Goal: Task Accomplishment & Management: Use online tool/utility

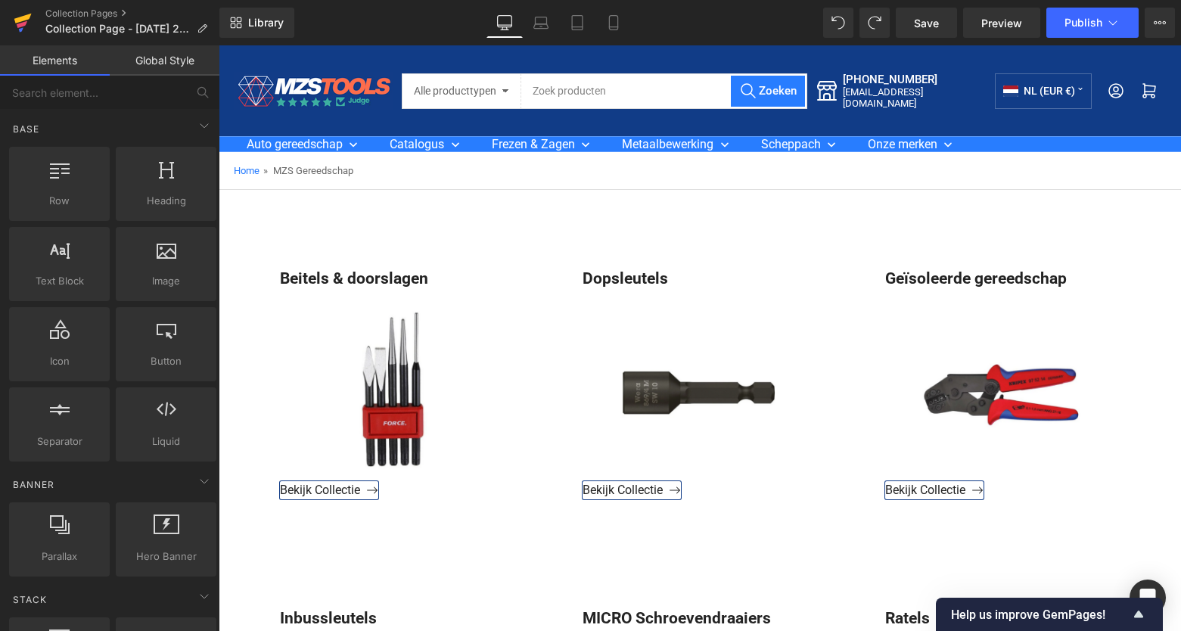
click at [17, 26] on icon at bounding box center [23, 23] width 18 height 38
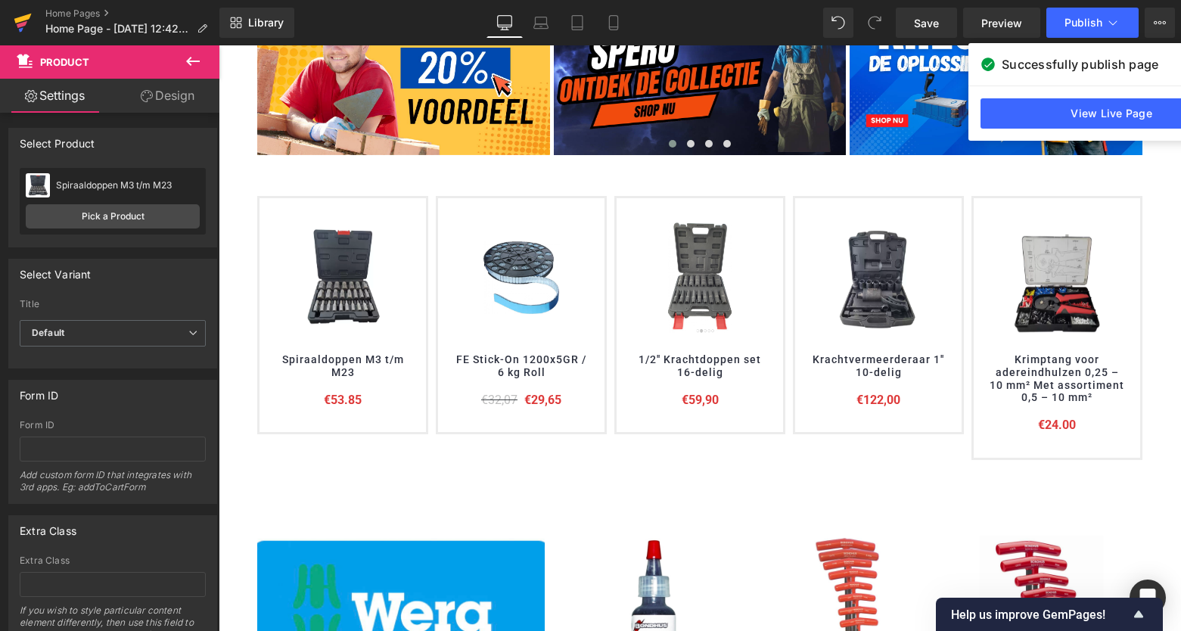
click at [17, 25] on icon at bounding box center [23, 23] width 18 height 38
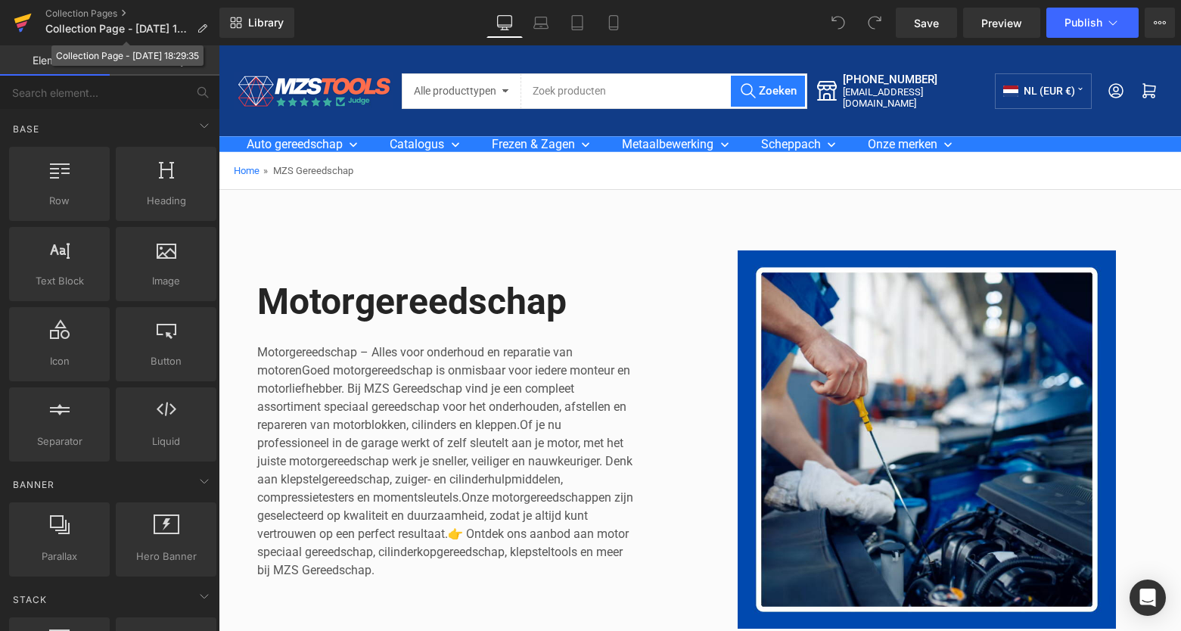
click at [26, 19] on icon at bounding box center [22, 19] width 17 height 10
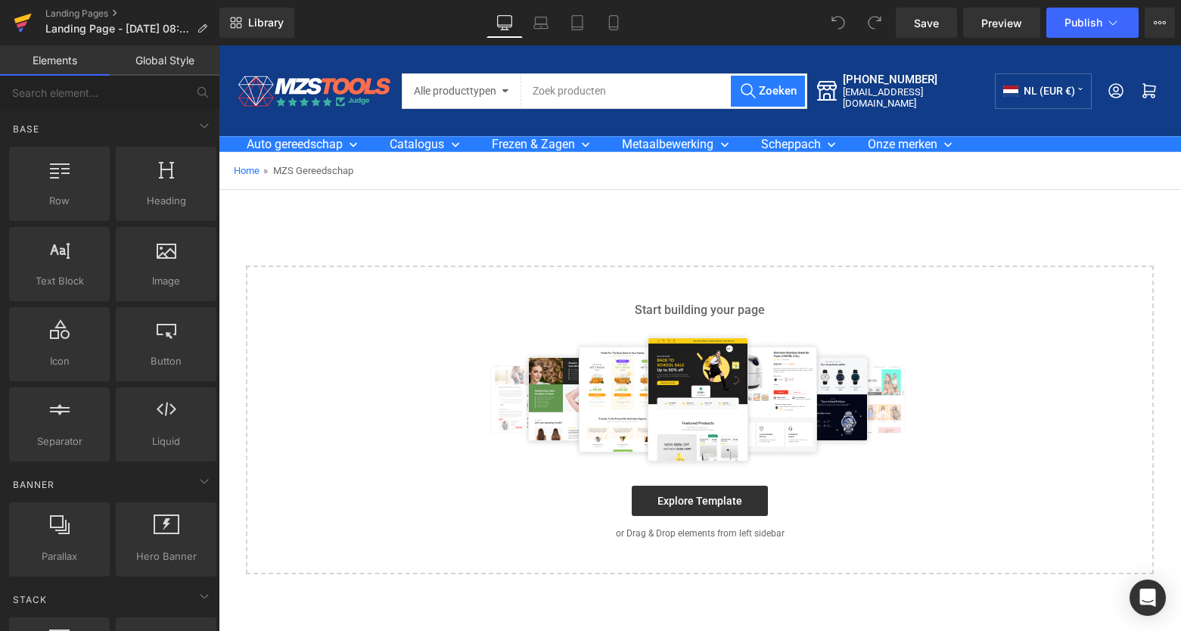
click at [14, 23] on icon at bounding box center [23, 23] width 18 height 38
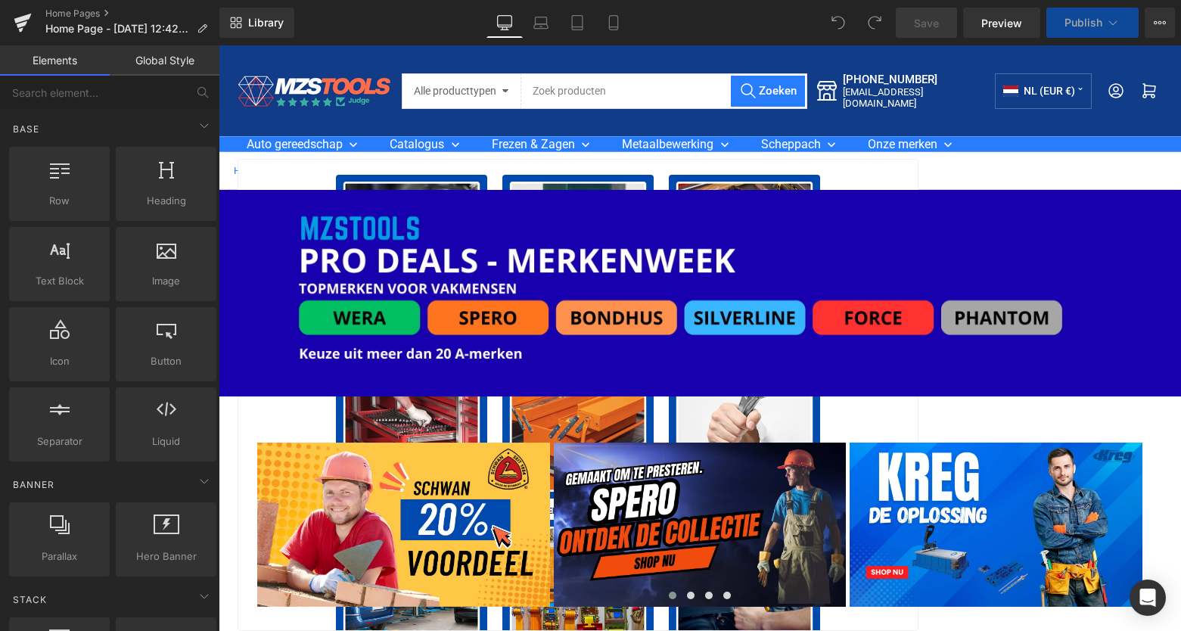
click at [403, 184] on div at bounding box center [411, 250] width 151 height 151
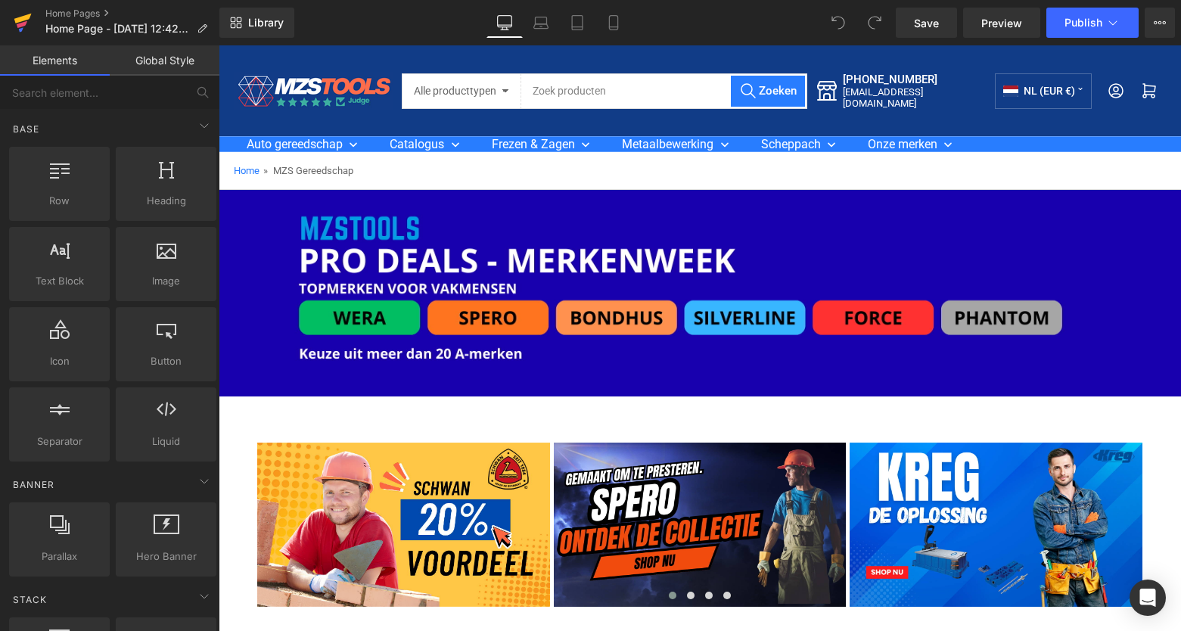
click at [36, 30] on link at bounding box center [22, 22] width 45 height 45
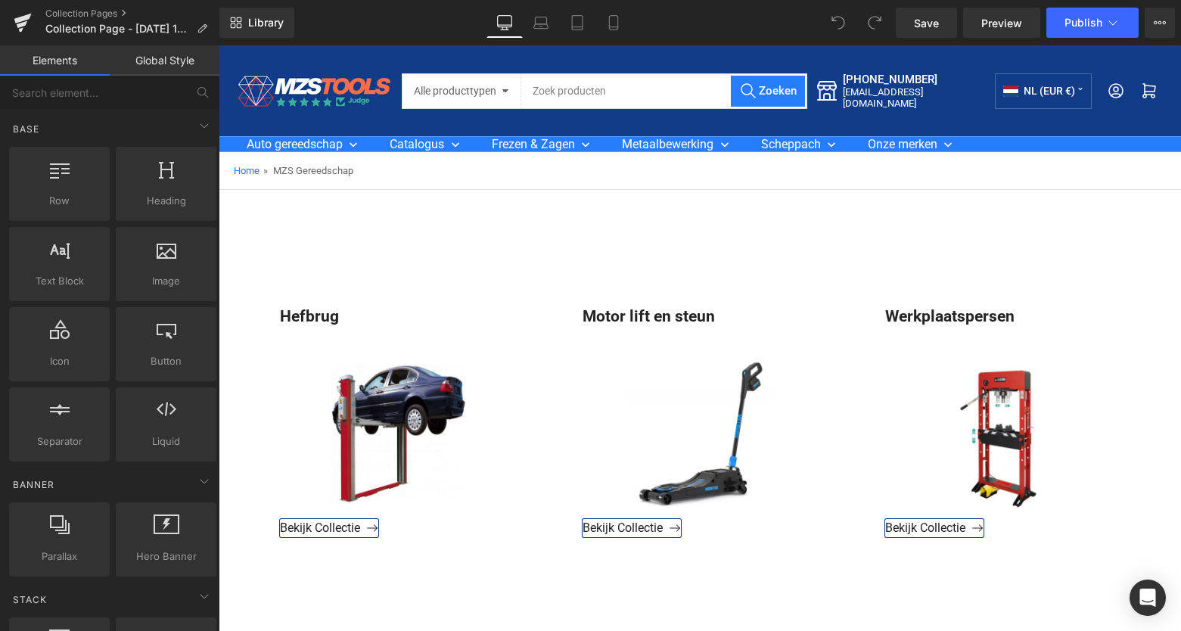
click at [274, 88] on img at bounding box center [313, 91] width 159 height 38
click at [21, 23] on icon at bounding box center [23, 23] width 18 height 38
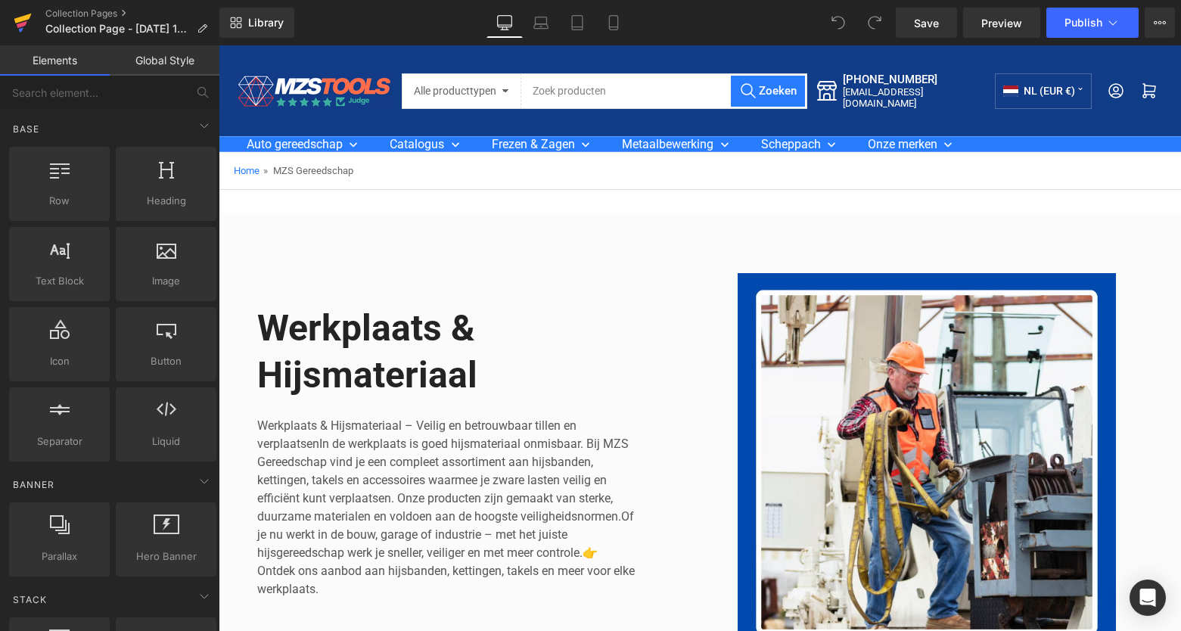
click at [21, 27] on icon at bounding box center [23, 23] width 18 height 38
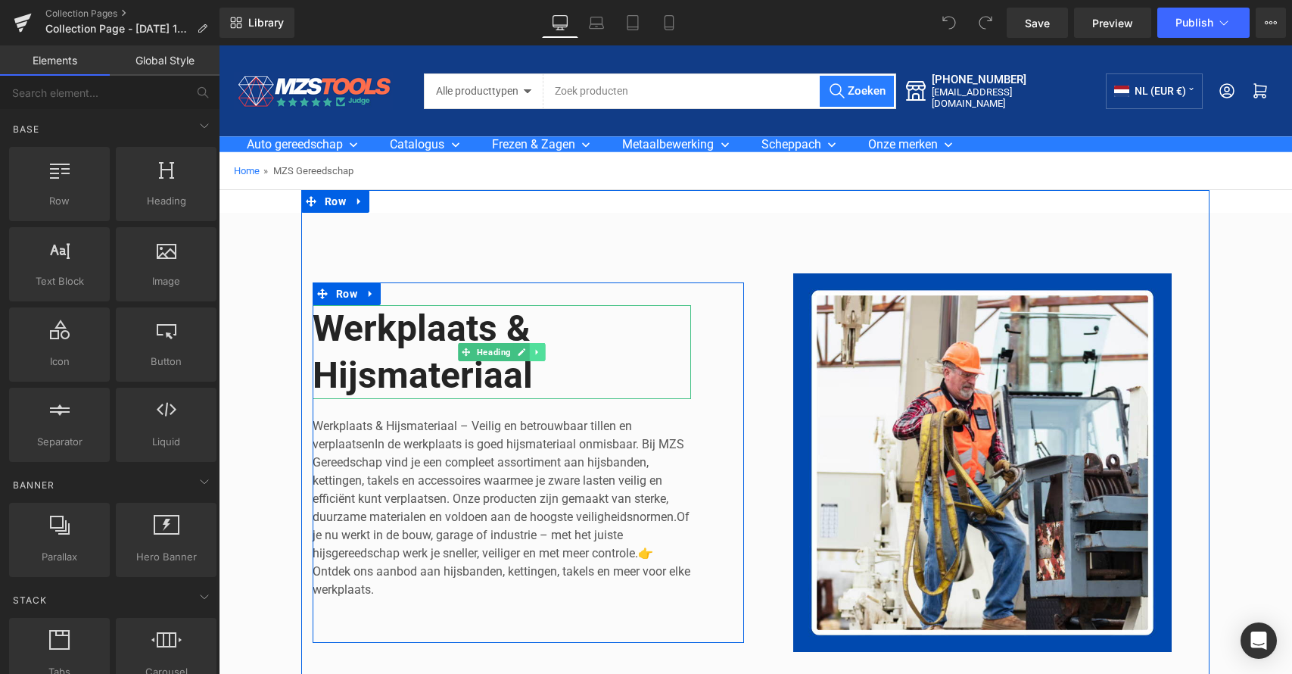
click at [534, 351] on icon at bounding box center [538, 351] width 8 height 9
click at [541, 351] on icon at bounding box center [545, 351] width 8 height 8
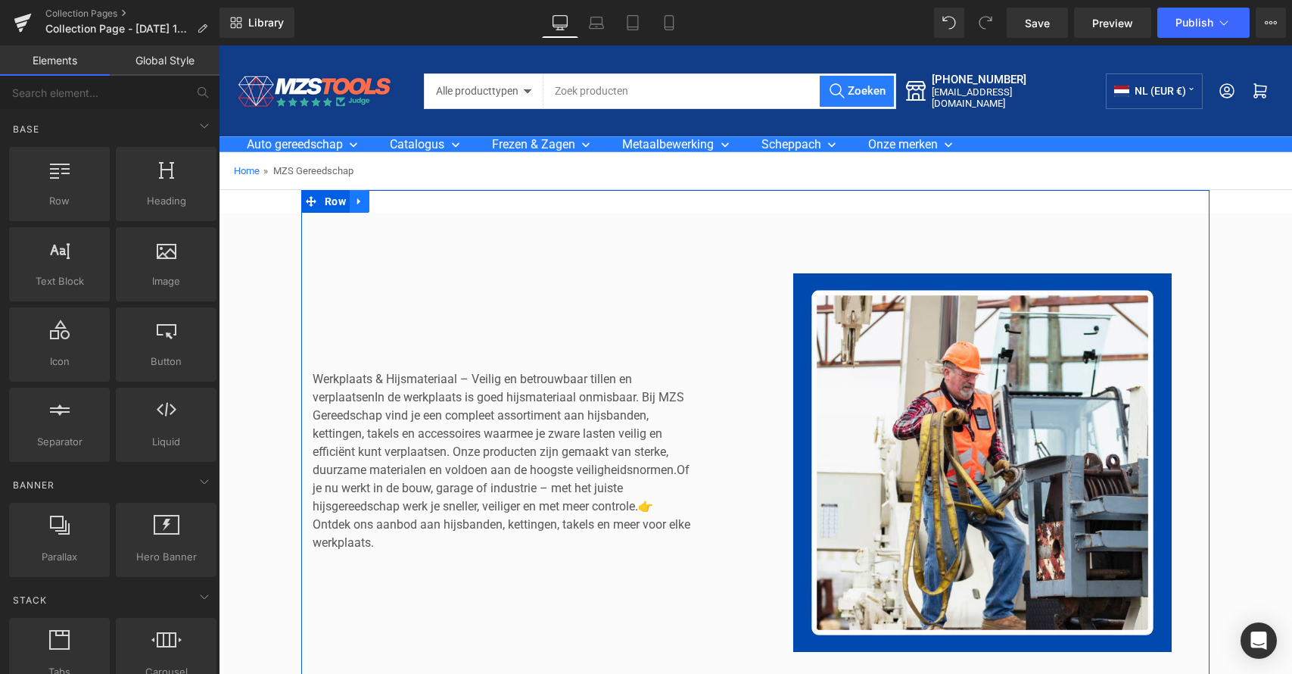
click at [357, 203] on icon at bounding box center [359, 201] width 11 height 11
click at [394, 201] on icon at bounding box center [399, 201] width 11 height 11
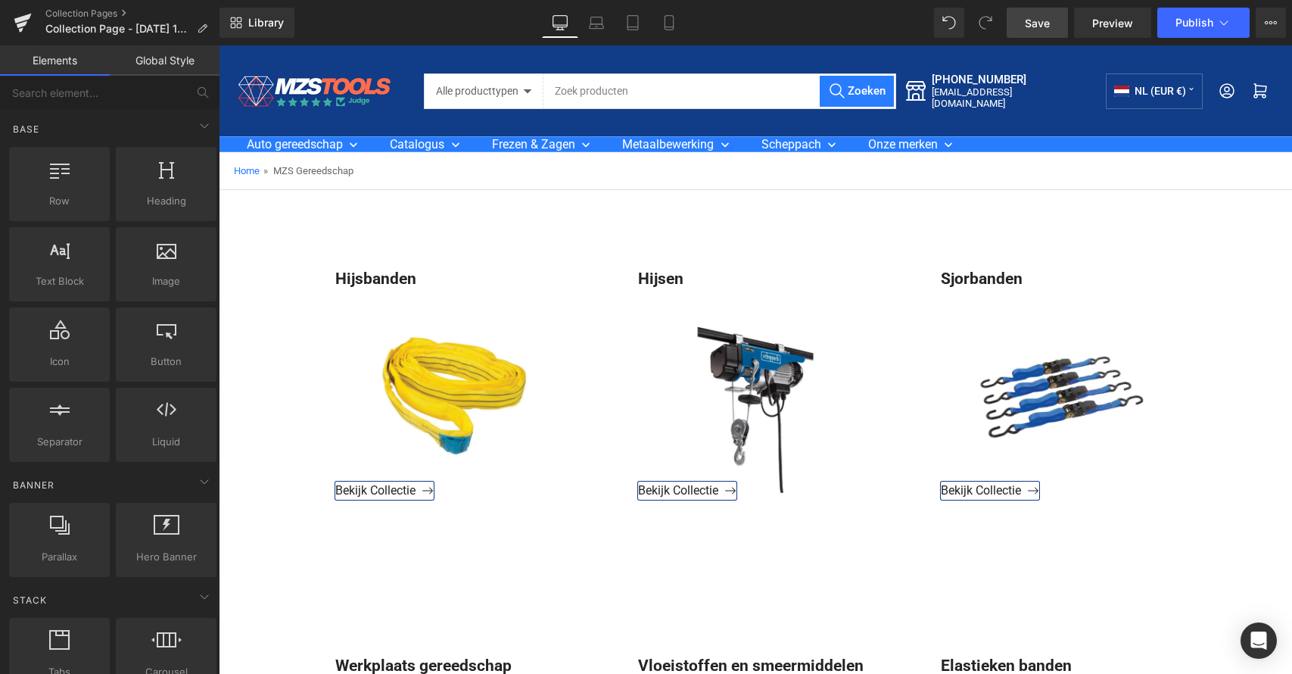
click at [1040, 18] on span "Save" at bounding box center [1037, 23] width 25 height 16
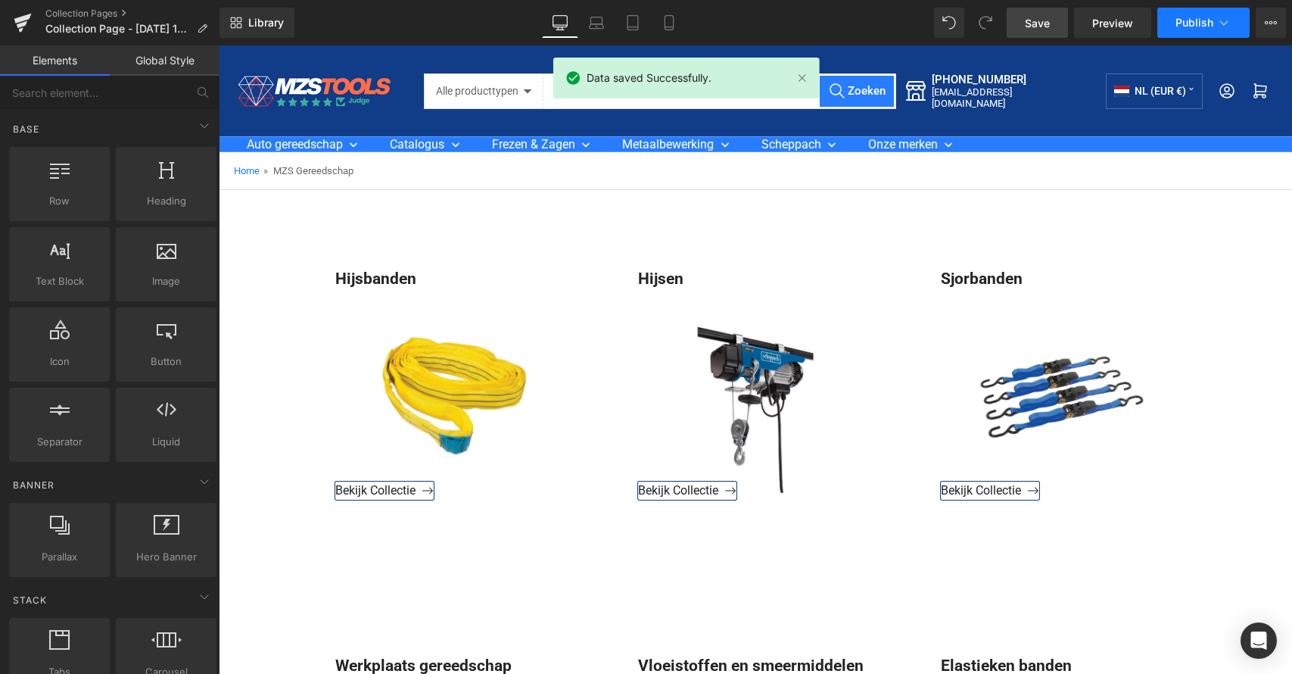
click at [1204, 28] on span "Publish" at bounding box center [1194, 23] width 38 height 12
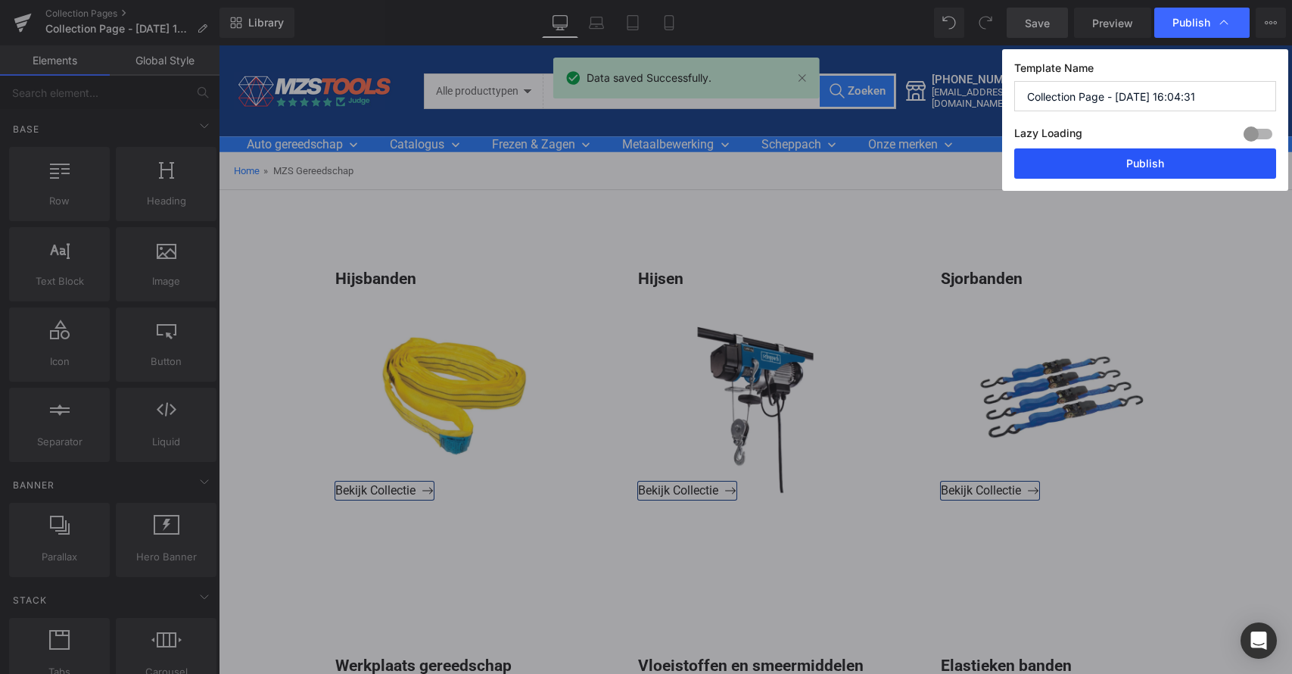
click at [1153, 158] on button "Publish" at bounding box center [1145, 163] width 262 height 30
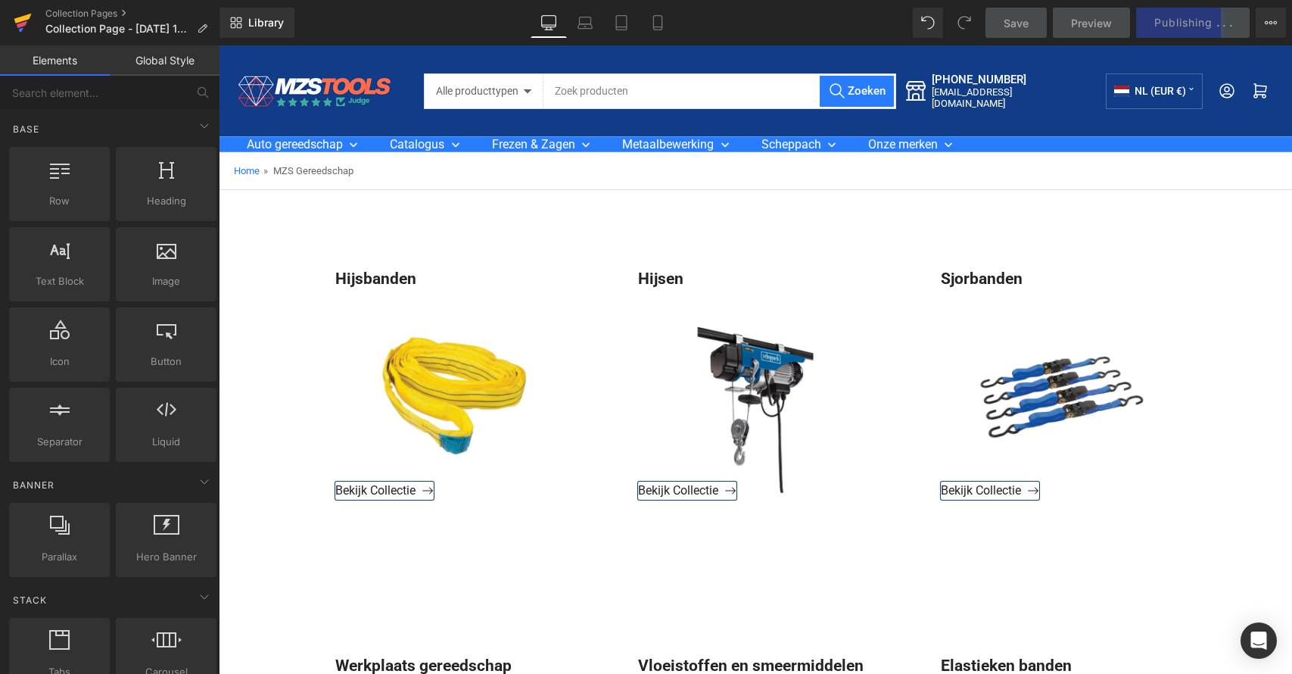
click at [24, 18] on icon at bounding box center [22, 19] width 17 height 10
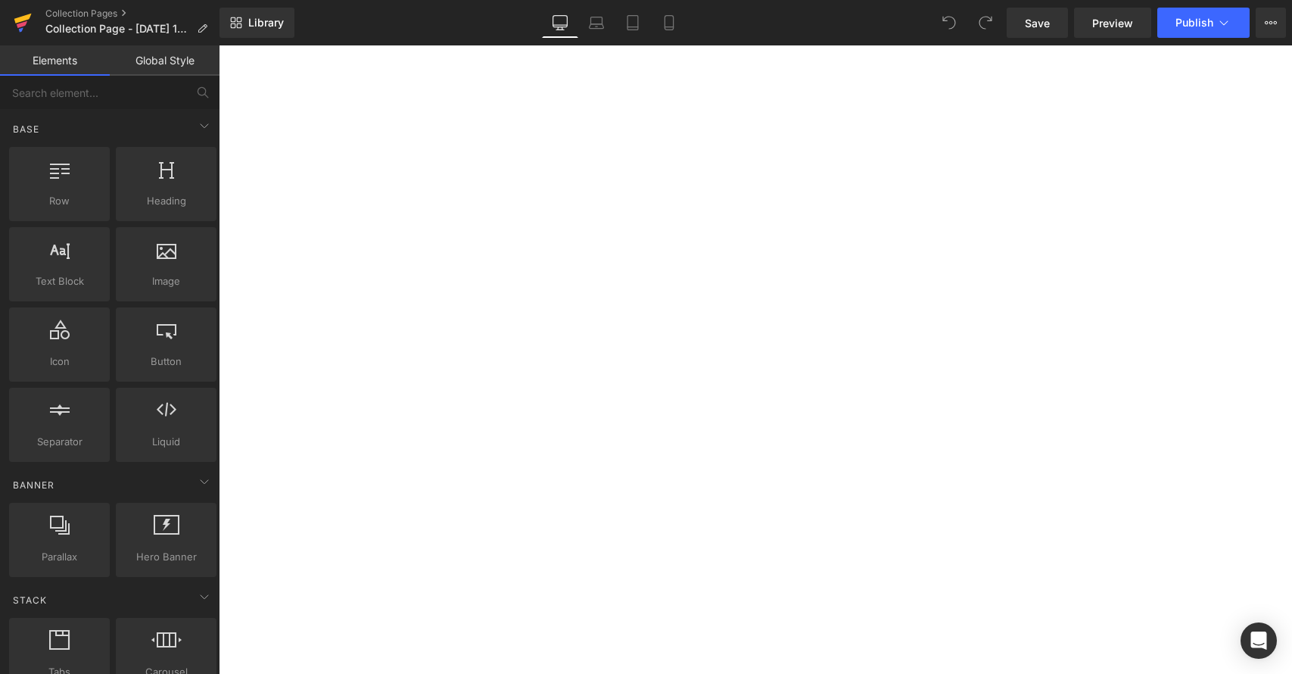
click at [29, 21] on icon at bounding box center [23, 23] width 18 height 38
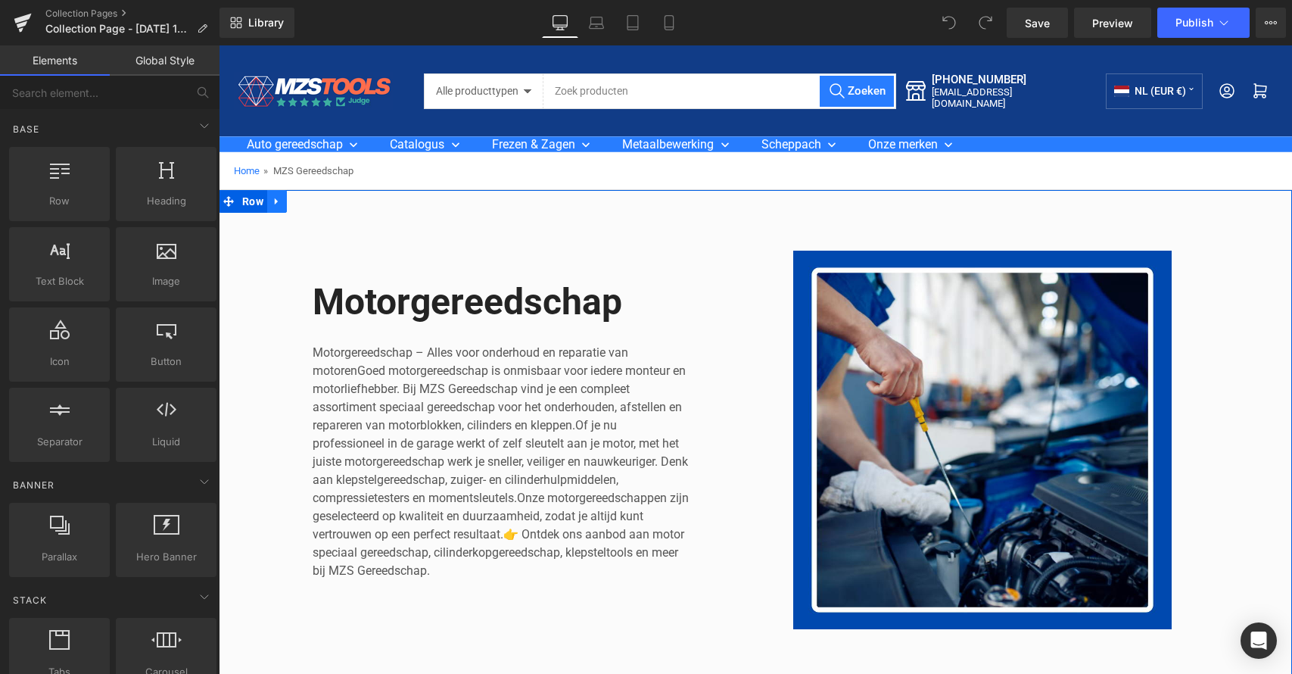
click at [275, 200] on icon at bounding box center [277, 201] width 11 height 11
click at [311, 199] on icon at bounding box center [316, 201] width 11 height 11
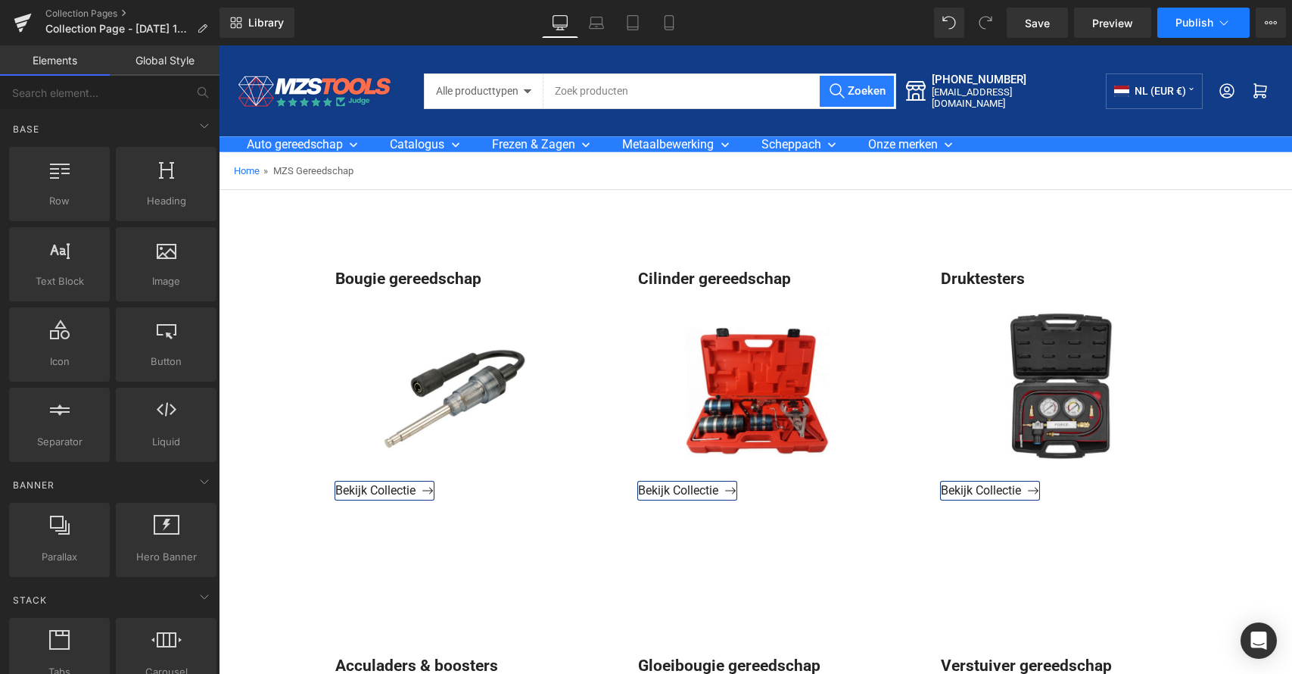
click at [1212, 19] on button "Publish" at bounding box center [1203, 23] width 92 height 30
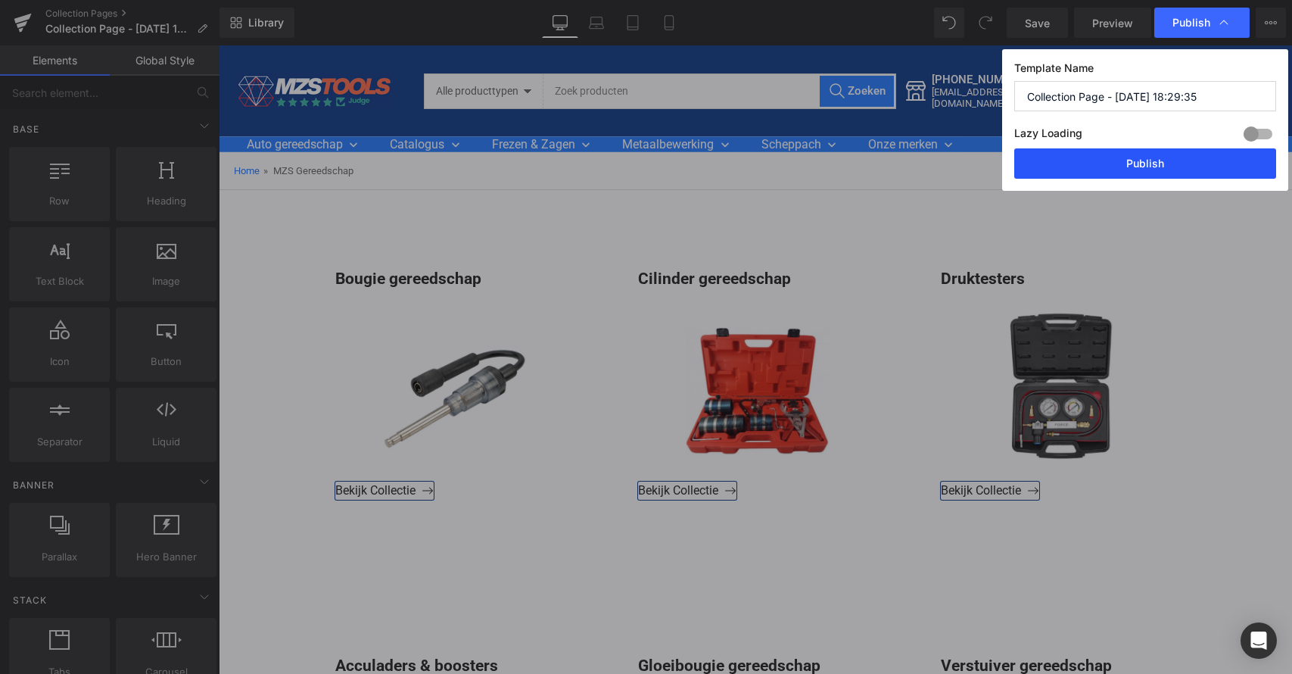
click at [1160, 170] on button "Publish" at bounding box center [1145, 163] width 262 height 30
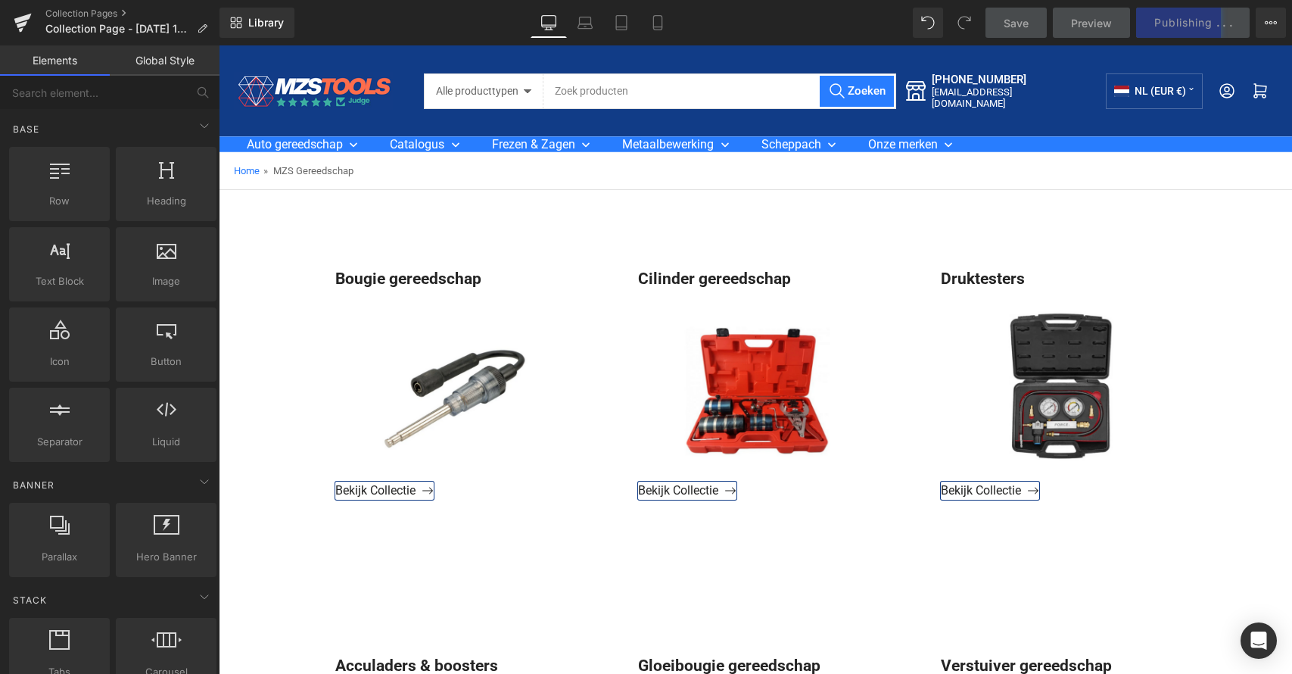
click at [1029, 23] on link "Save" at bounding box center [1015, 23] width 61 height 30
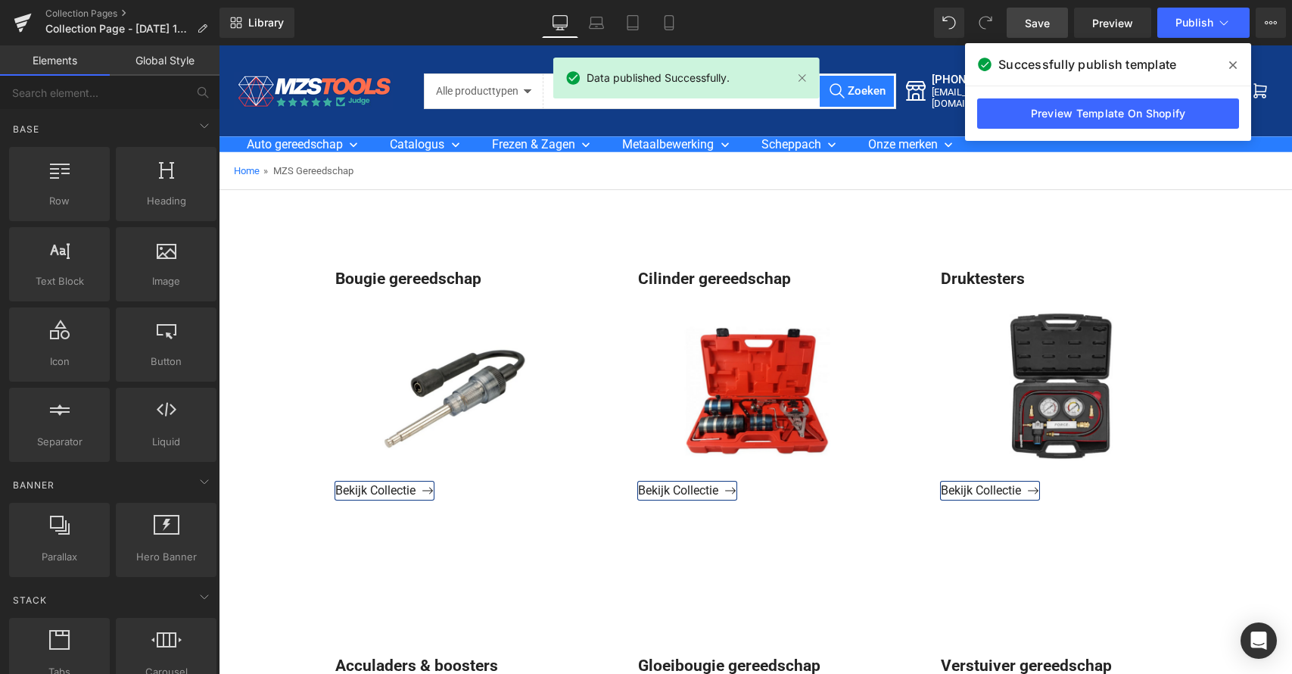
click at [1033, 20] on span "Save" at bounding box center [1037, 23] width 25 height 16
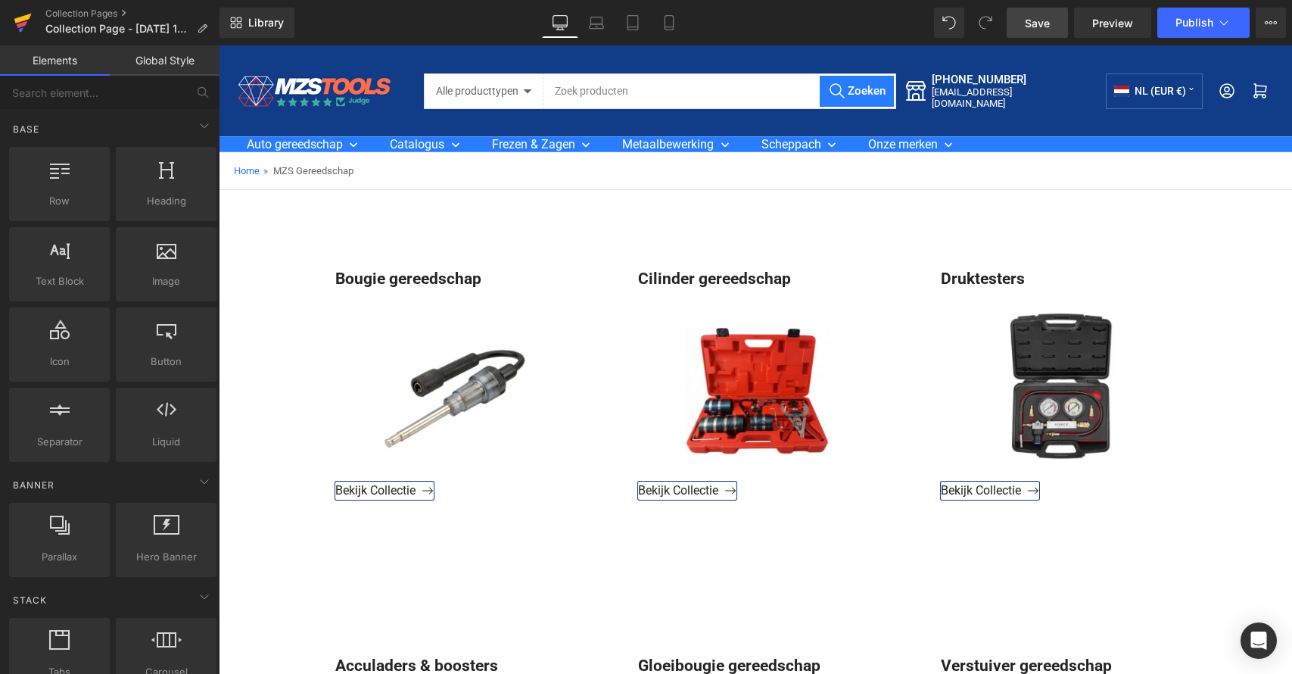
click at [33, 17] on link at bounding box center [22, 22] width 45 height 45
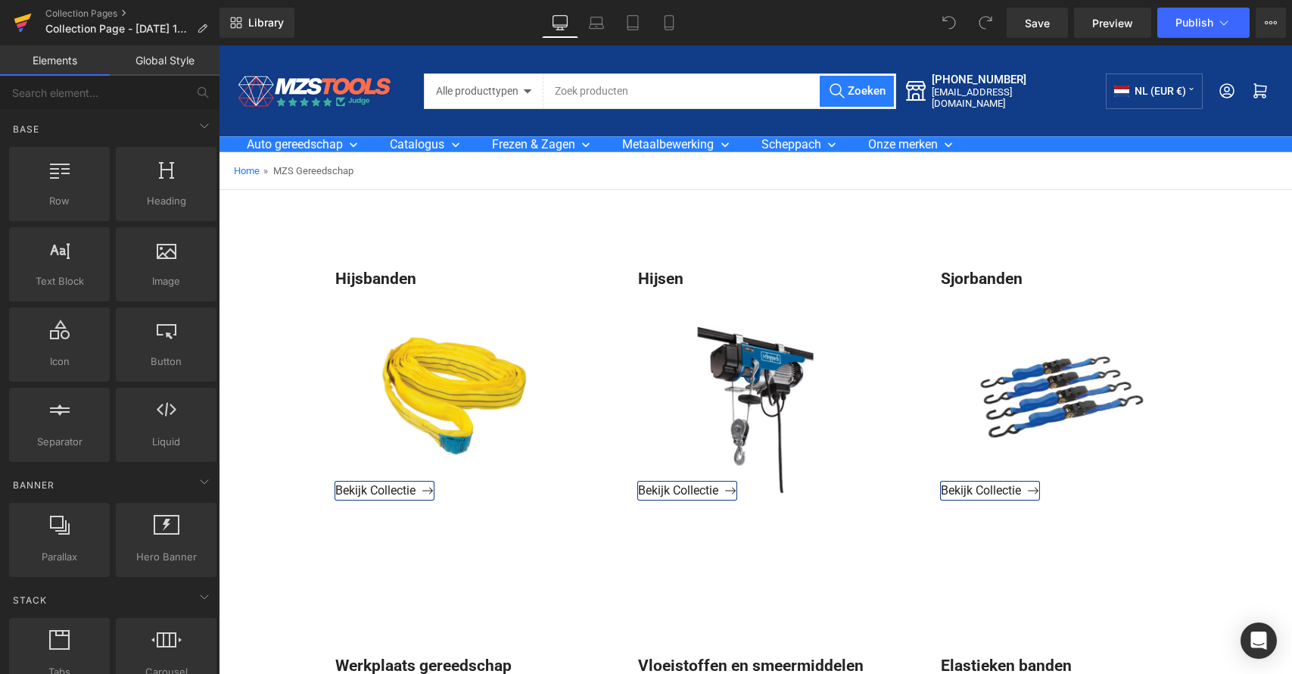
click at [30, 25] on icon at bounding box center [23, 23] width 18 height 38
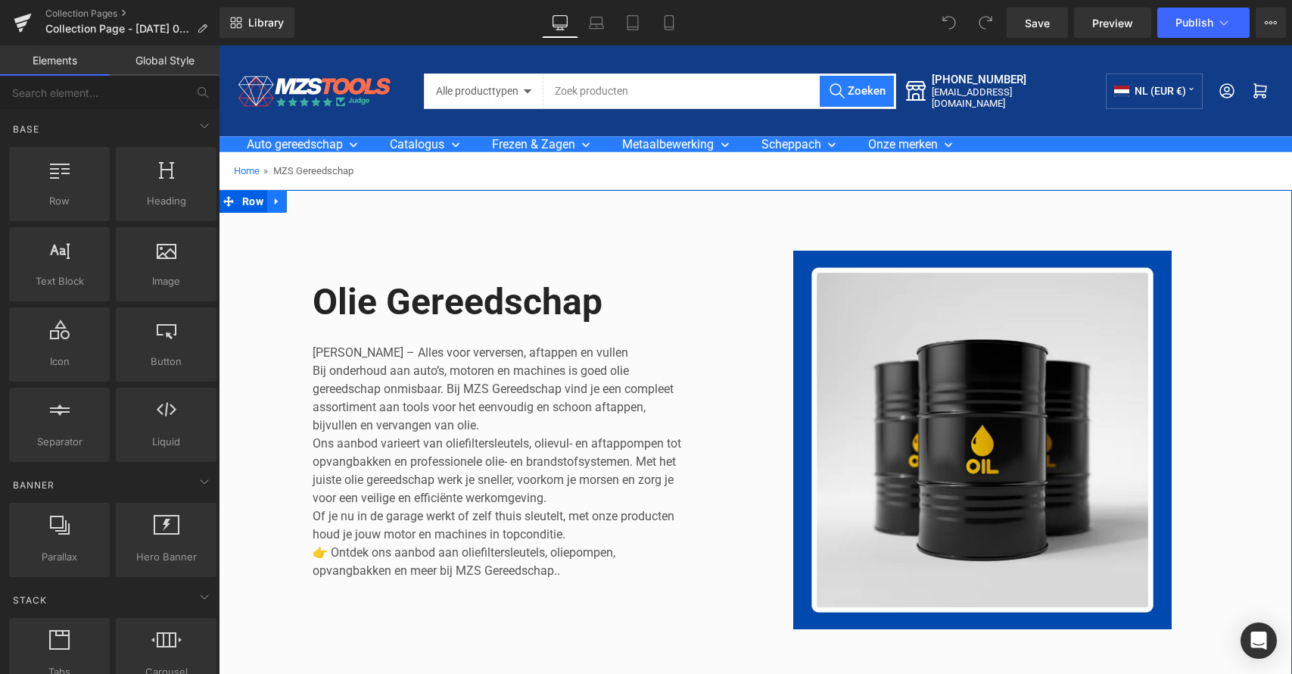
click at [278, 204] on icon at bounding box center [277, 201] width 11 height 11
click at [312, 201] on icon at bounding box center [316, 201] width 11 height 11
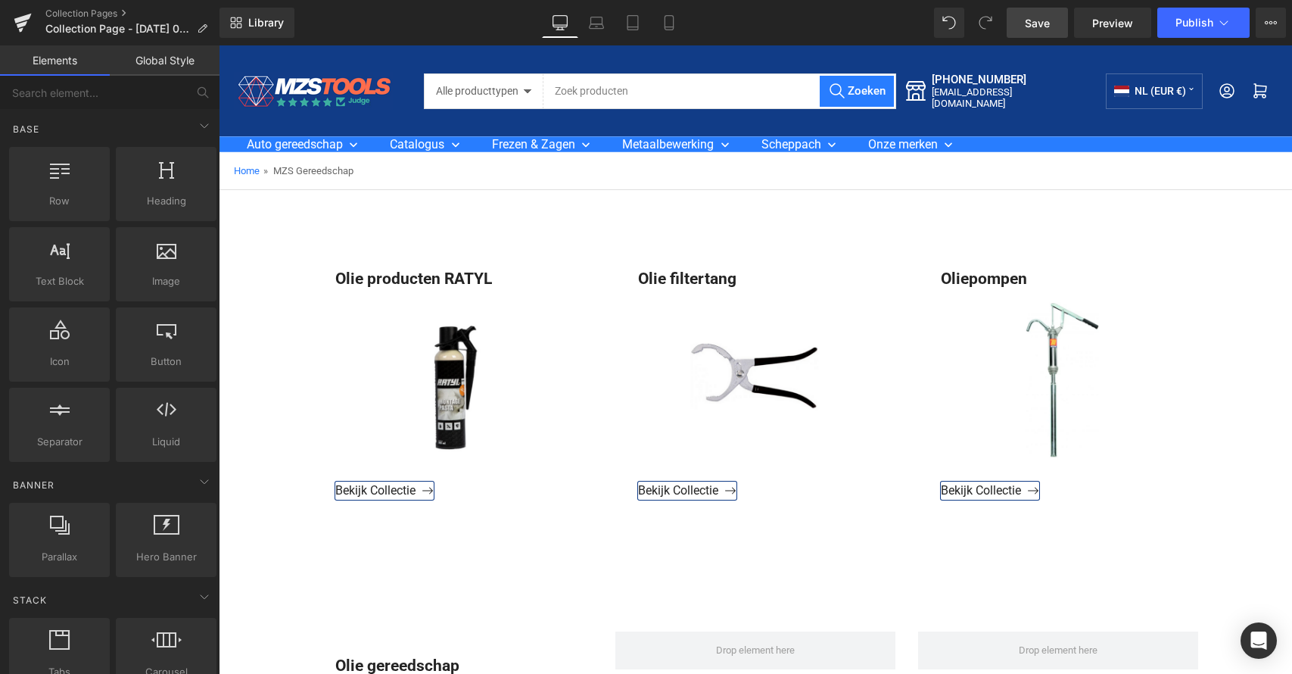
click at [1040, 30] on span "Save" at bounding box center [1037, 23] width 25 height 16
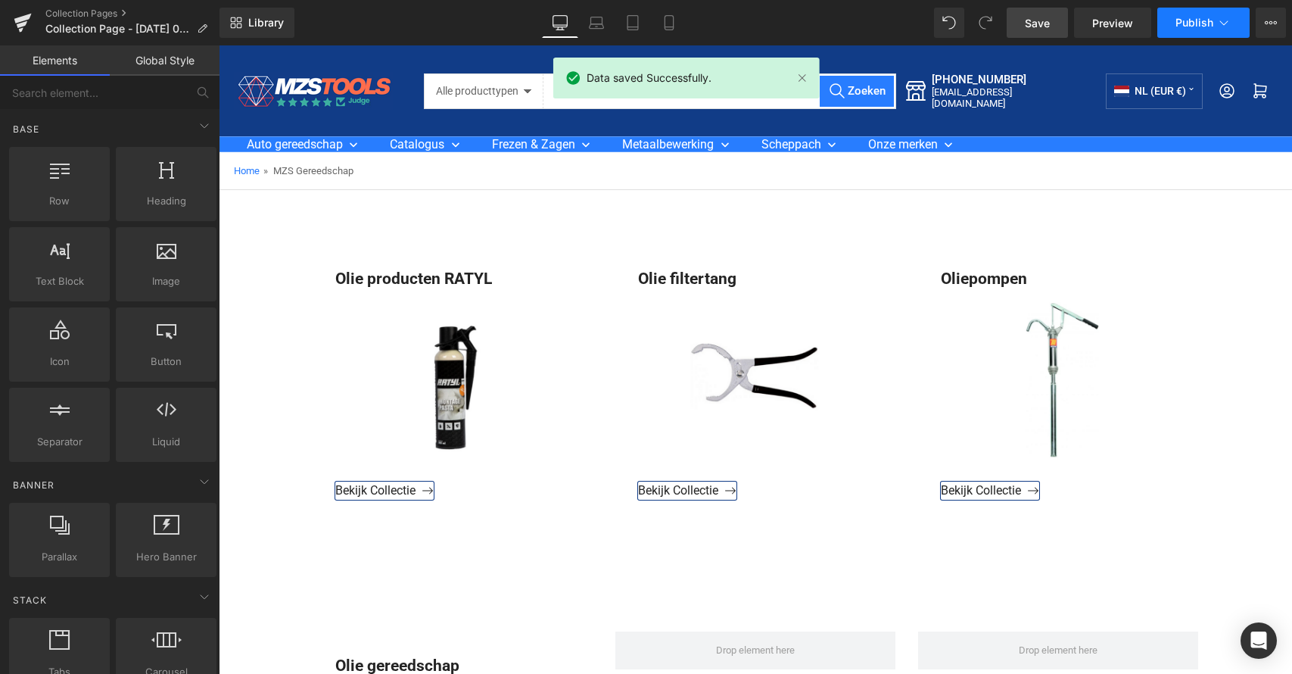
click at [1209, 23] on span "Publish" at bounding box center [1194, 23] width 38 height 12
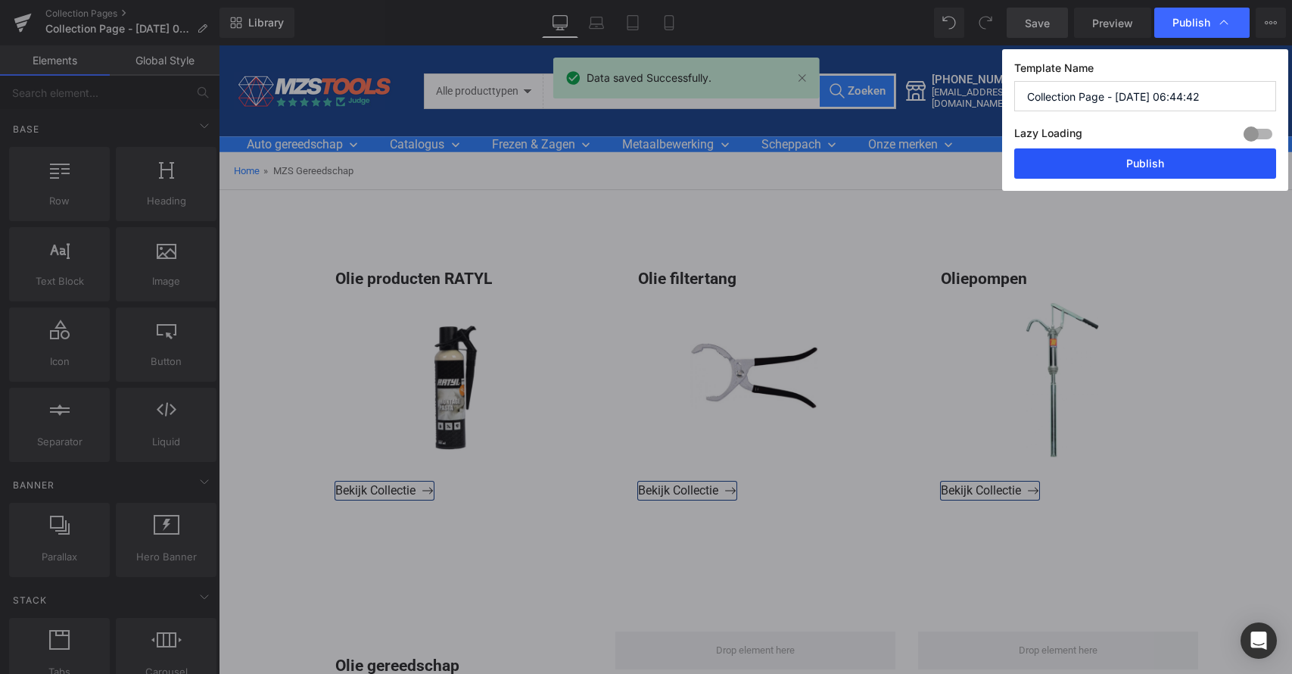
click at [1137, 166] on button "Publish" at bounding box center [1145, 163] width 262 height 30
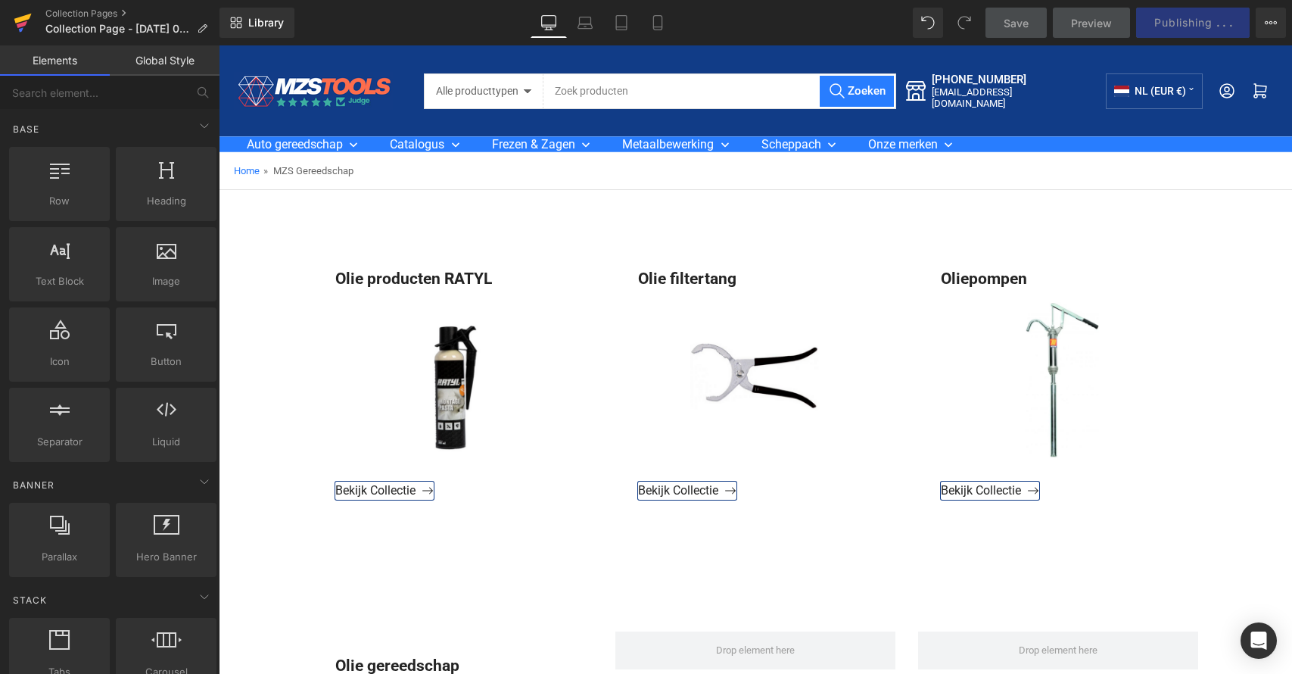
click at [26, 24] on icon at bounding box center [22, 24] width 11 height 7
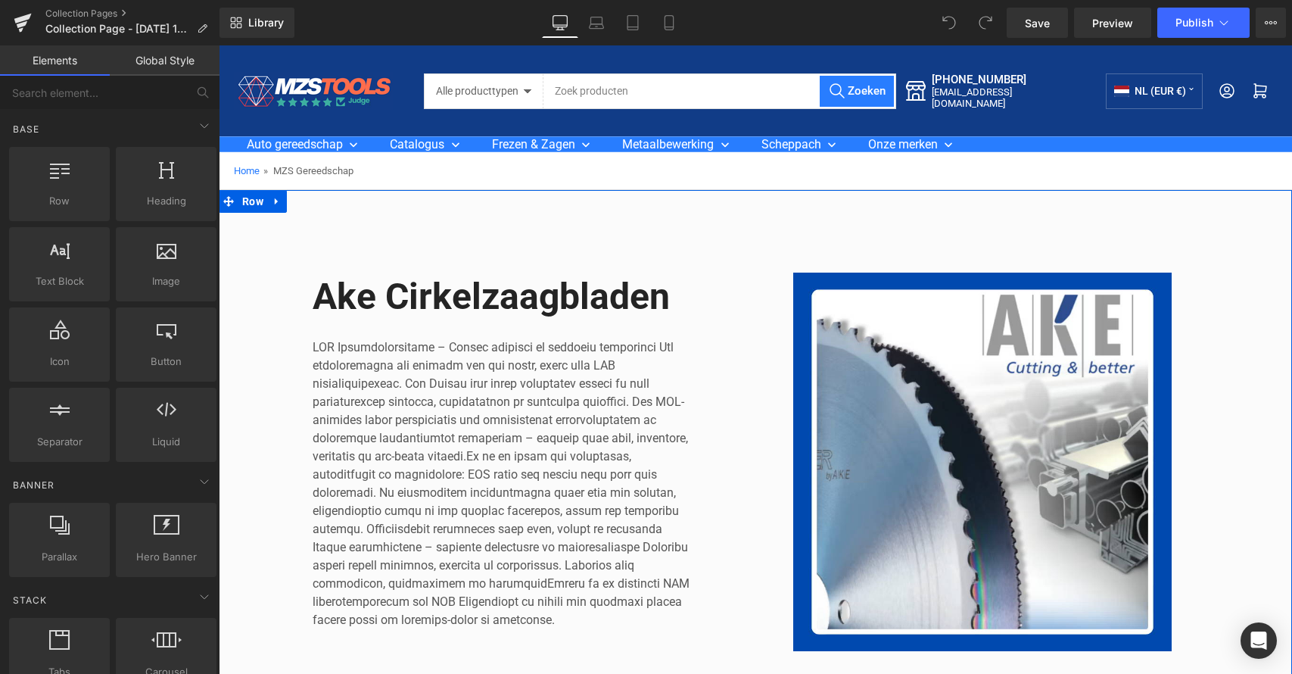
click at [278, 201] on icon at bounding box center [277, 201] width 11 height 11
click at [318, 199] on icon at bounding box center [316, 201] width 11 height 11
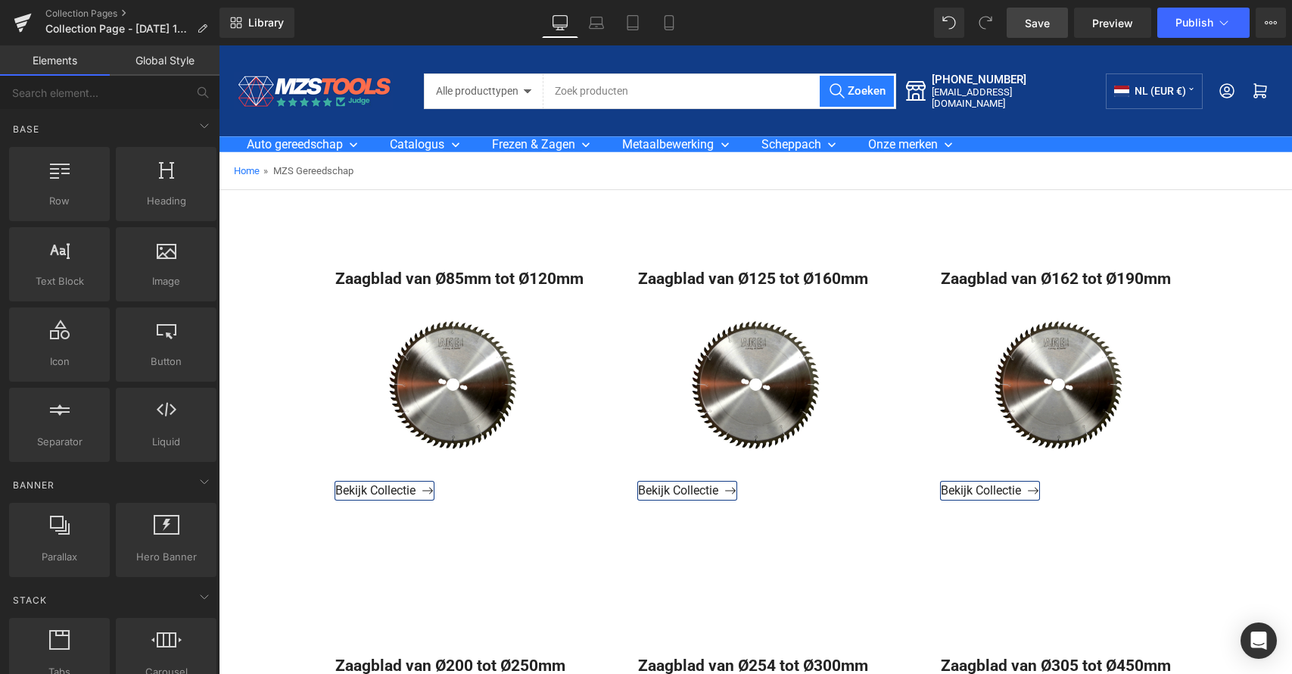
click at [1038, 24] on span "Save" at bounding box center [1037, 23] width 25 height 16
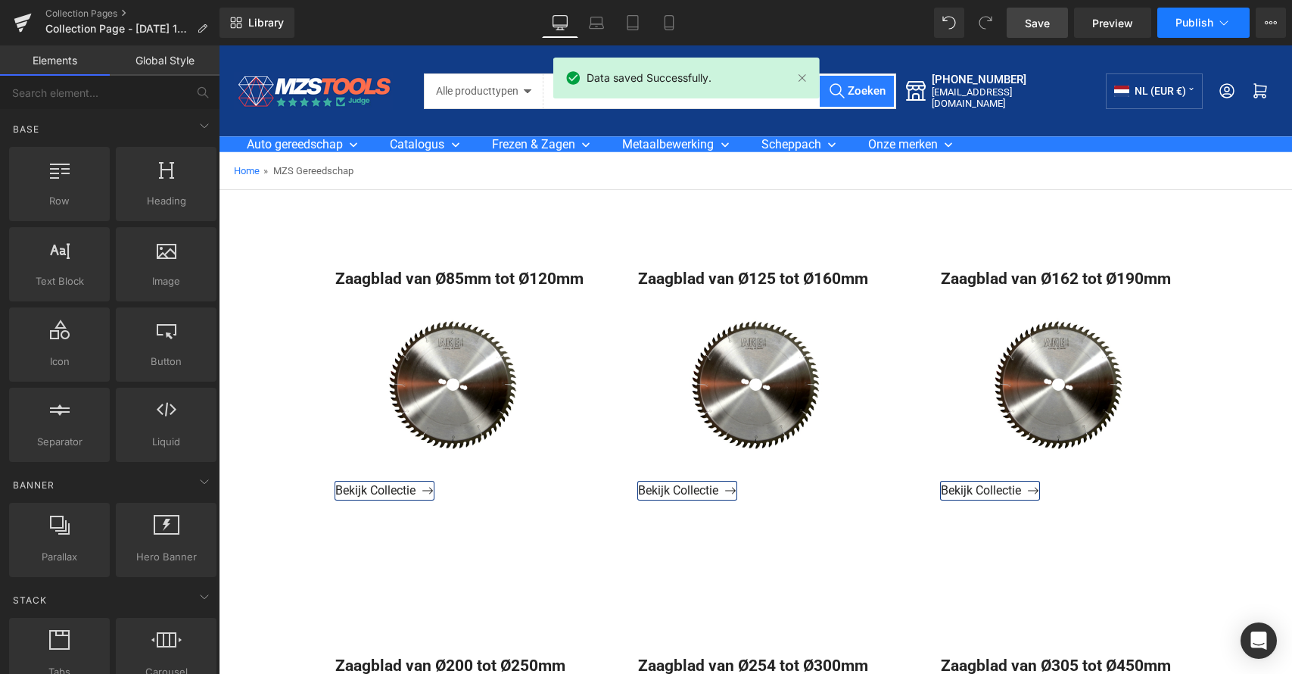
click at [1209, 19] on span "Publish" at bounding box center [1194, 23] width 38 height 12
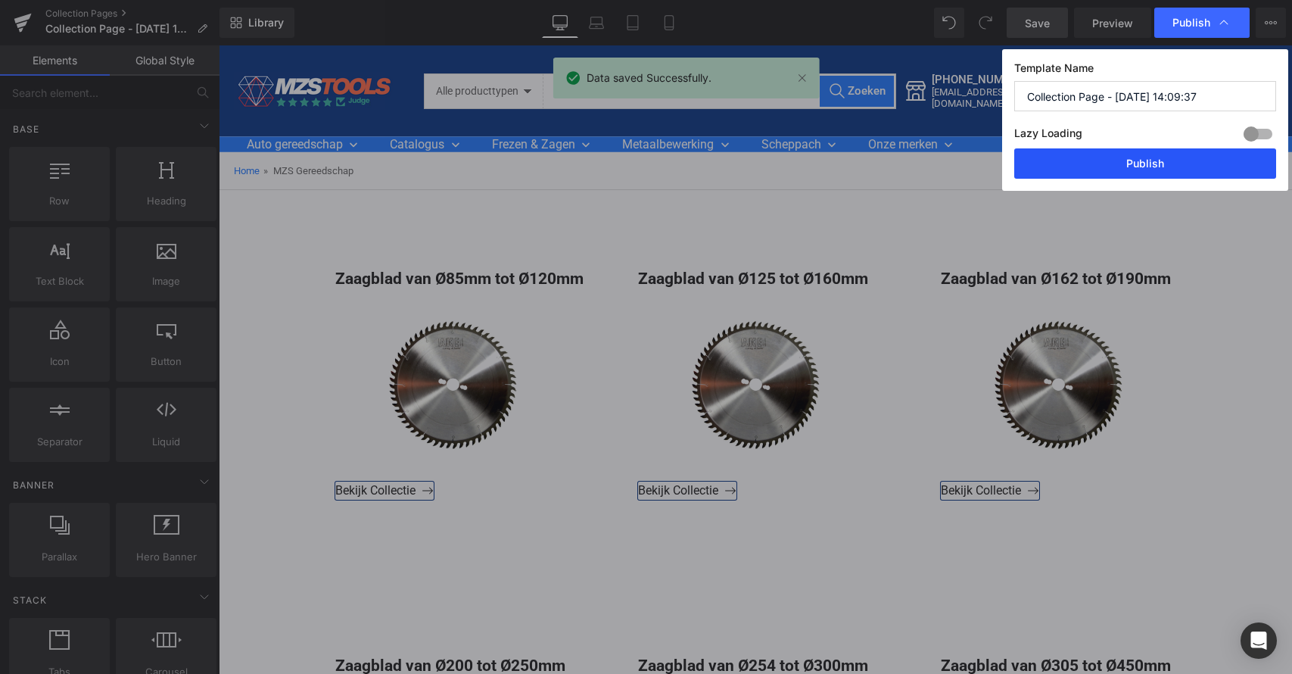
click at [1154, 164] on button "Publish" at bounding box center [1145, 163] width 262 height 30
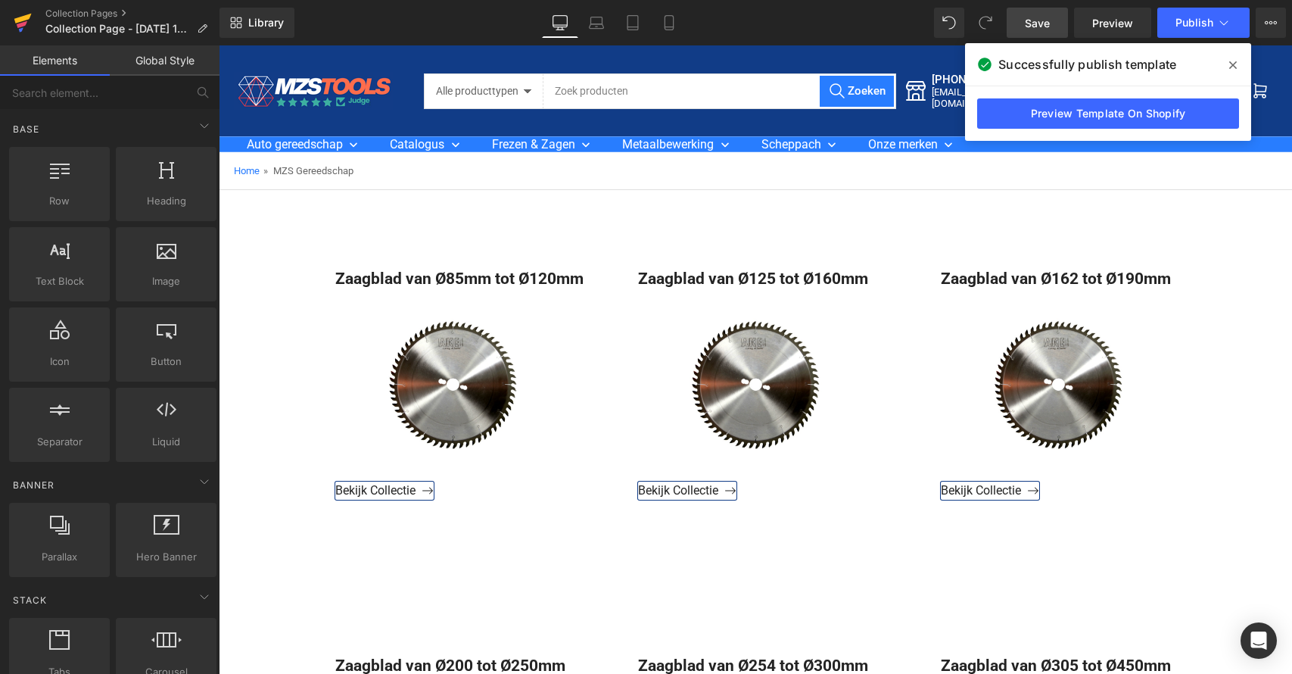
click at [28, 17] on icon at bounding box center [22, 19] width 17 height 10
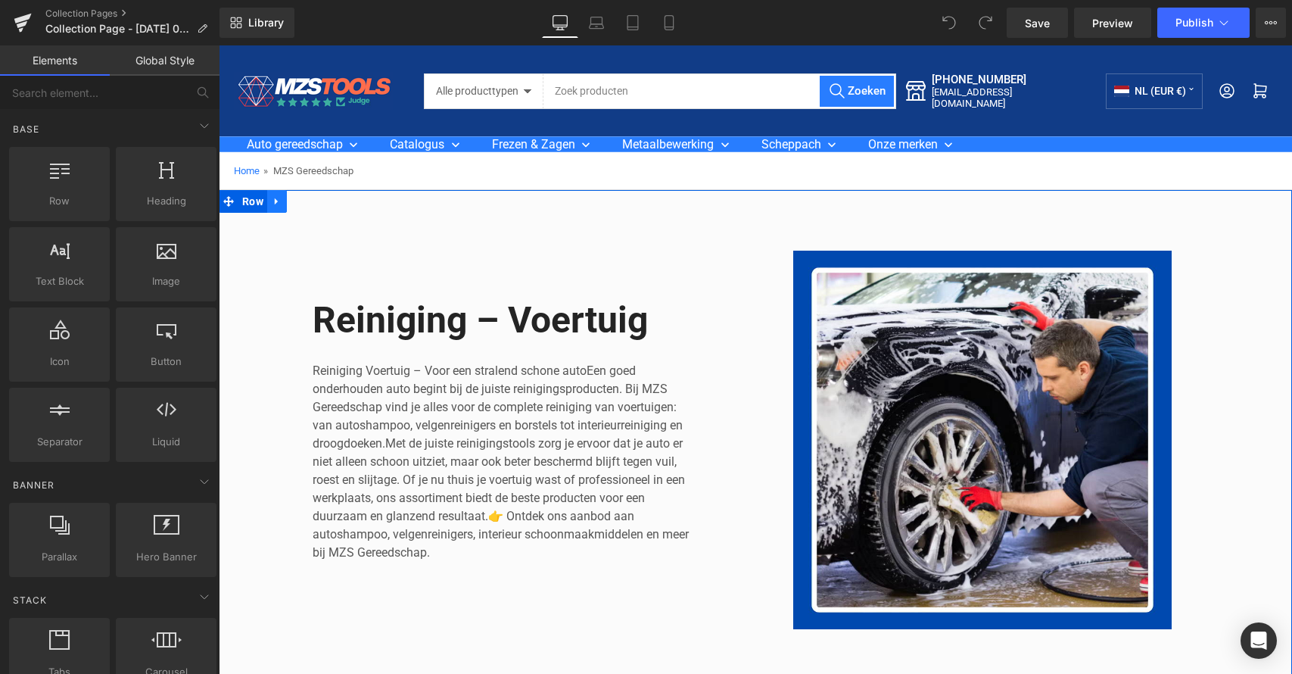
click at [275, 198] on icon at bounding box center [277, 201] width 11 height 11
click at [311, 203] on icon at bounding box center [316, 201] width 11 height 11
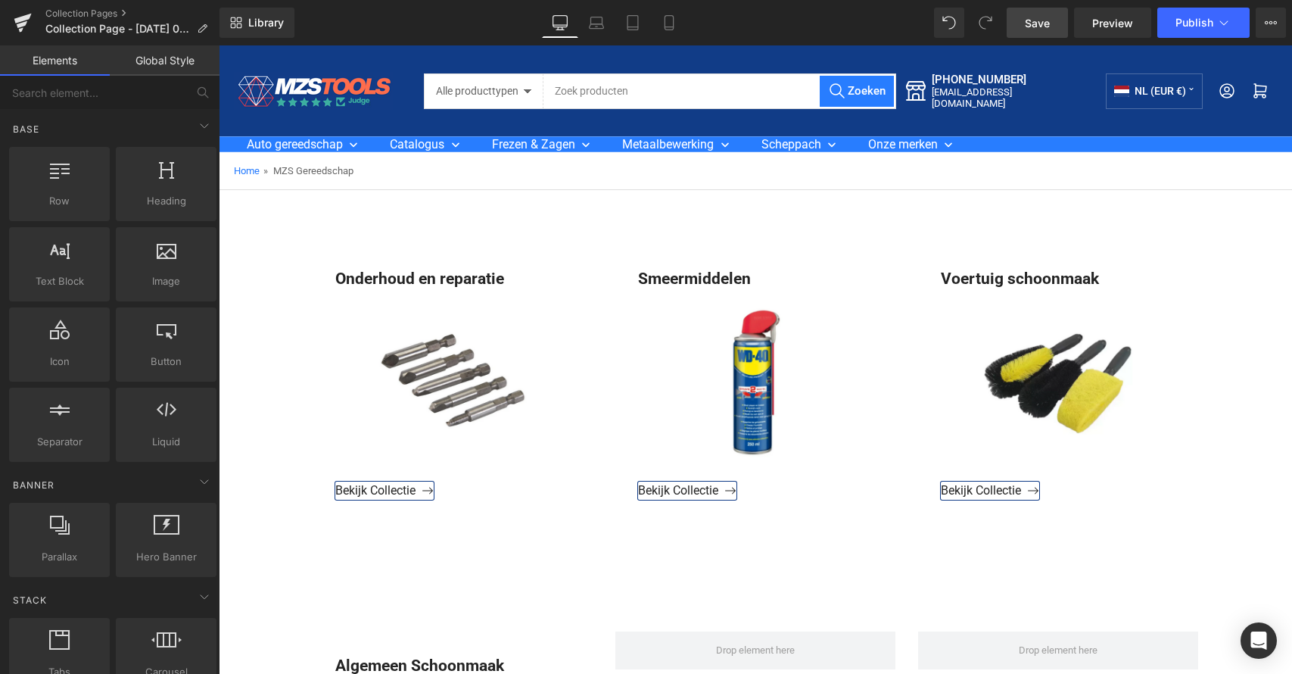
click at [1037, 22] on span "Save" at bounding box center [1037, 23] width 25 height 16
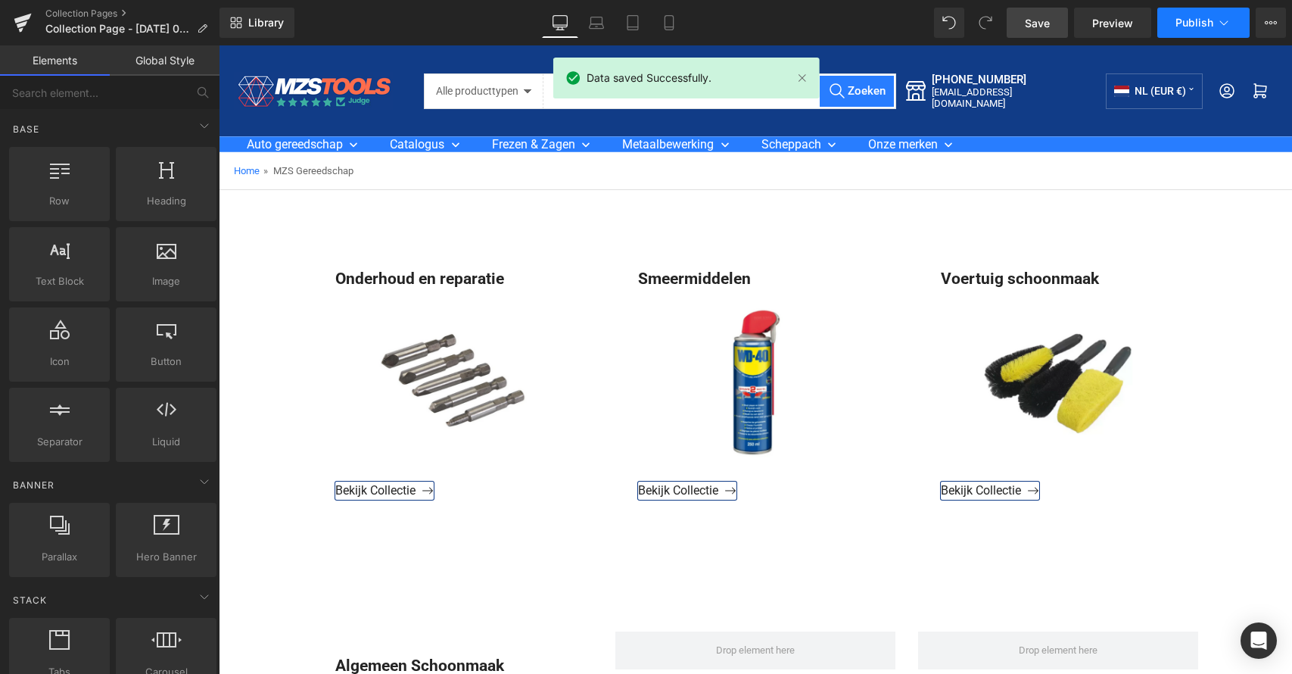
click at [1214, 16] on button "Publish" at bounding box center [1203, 23] width 92 height 30
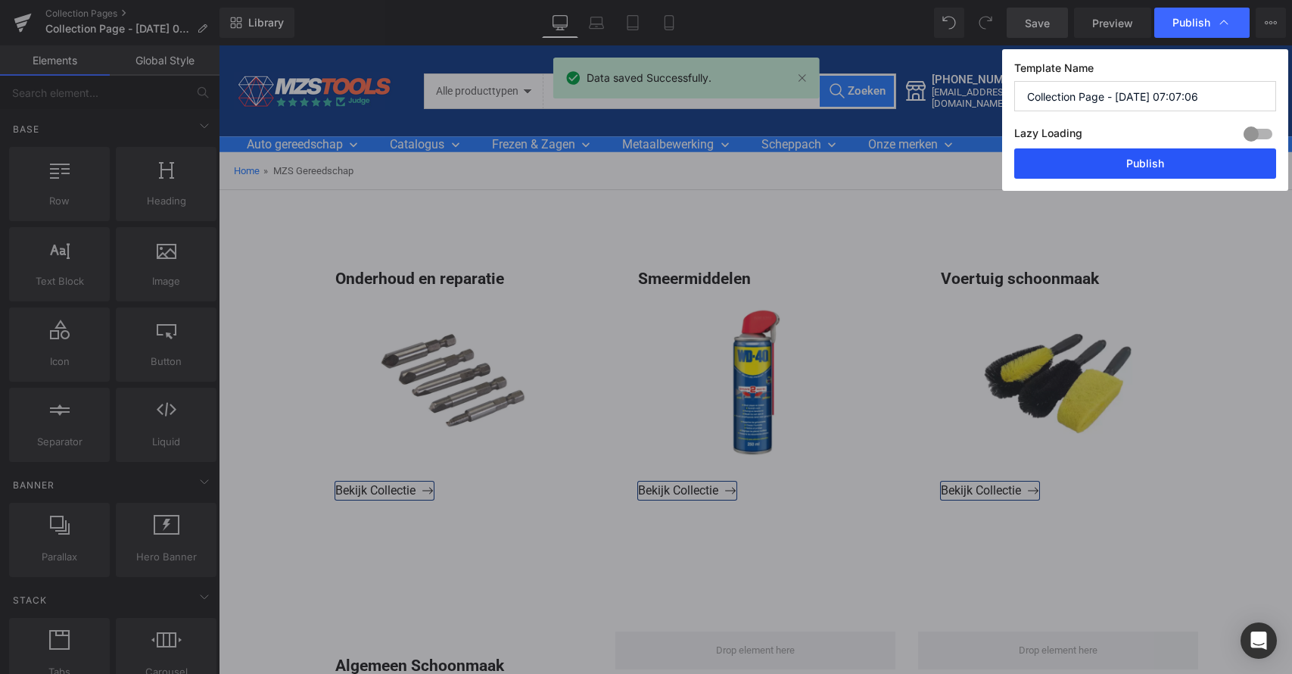
click at [1143, 163] on button "Publish" at bounding box center [1145, 163] width 262 height 30
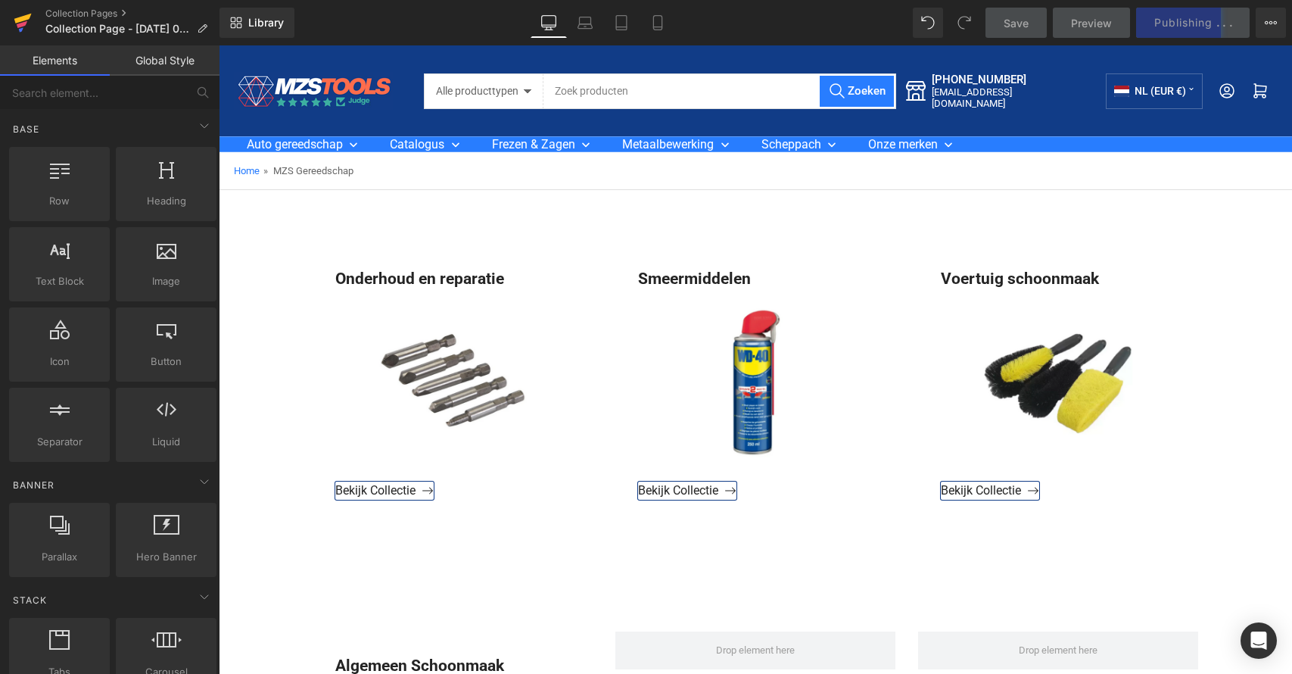
click at [22, 22] on icon at bounding box center [23, 23] width 18 height 38
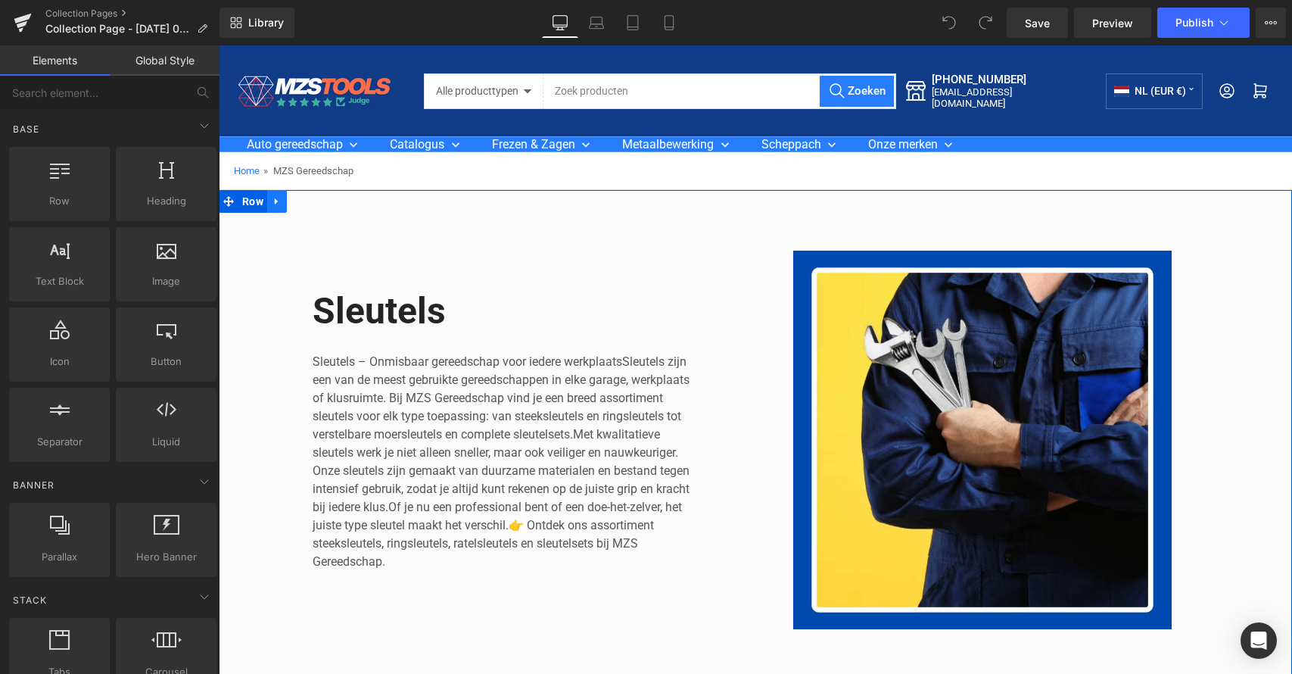
click at [276, 197] on icon at bounding box center [277, 201] width 11 height 11
click at [311, 198] on icon at bounding box center [316, 201] width 11 height 11
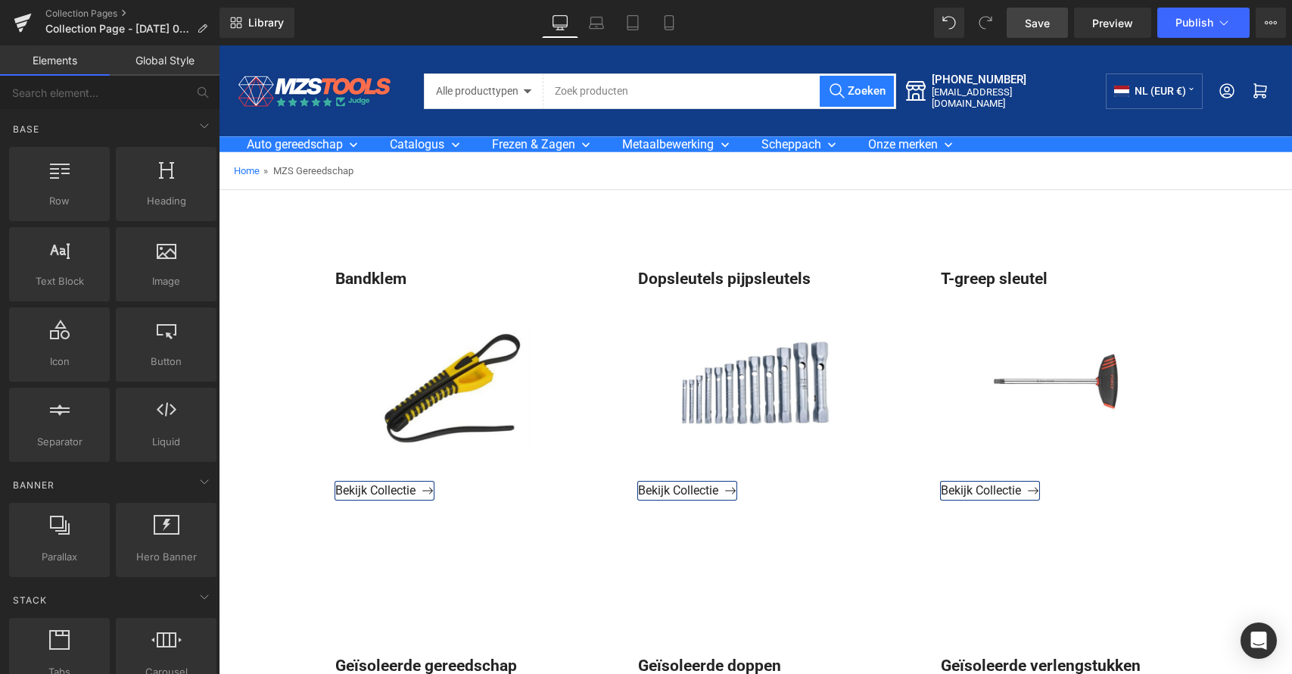
click at [1040, 27] on span "Save" at bounding box center [1037, 23] width 25 height 16
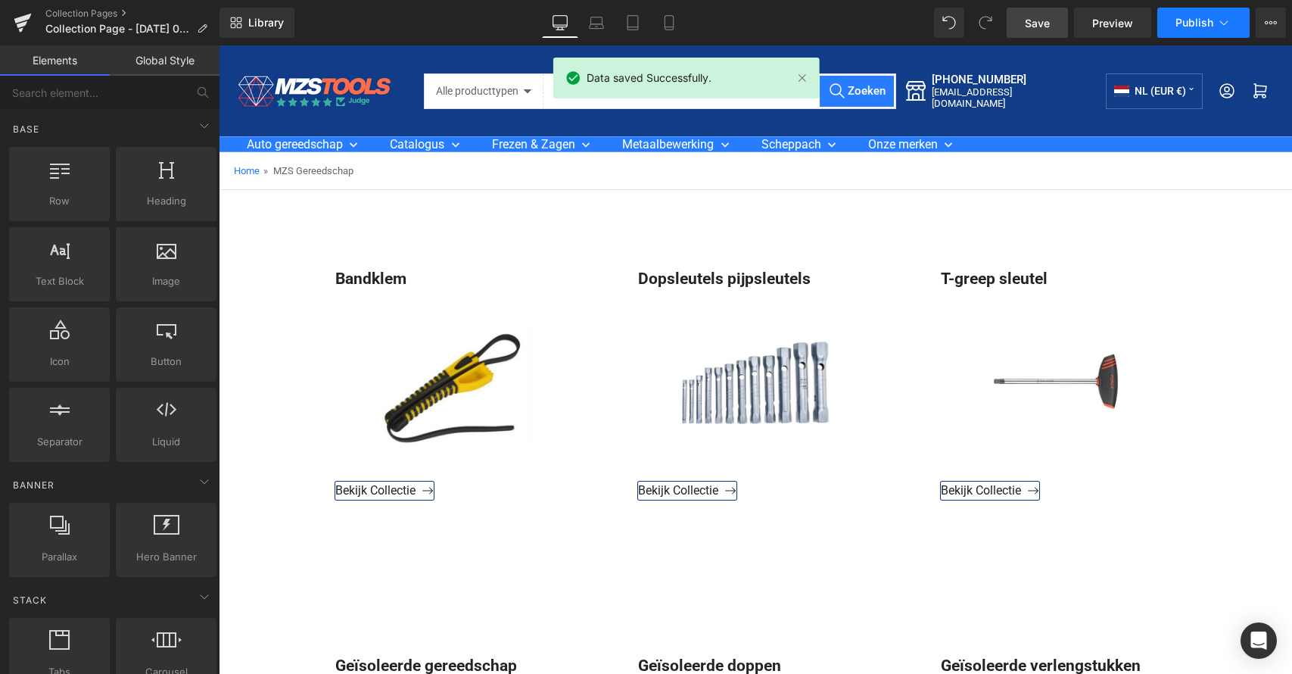
click at [1216, 20] on icon at bounding box center [1223, 22] width 15 height 15
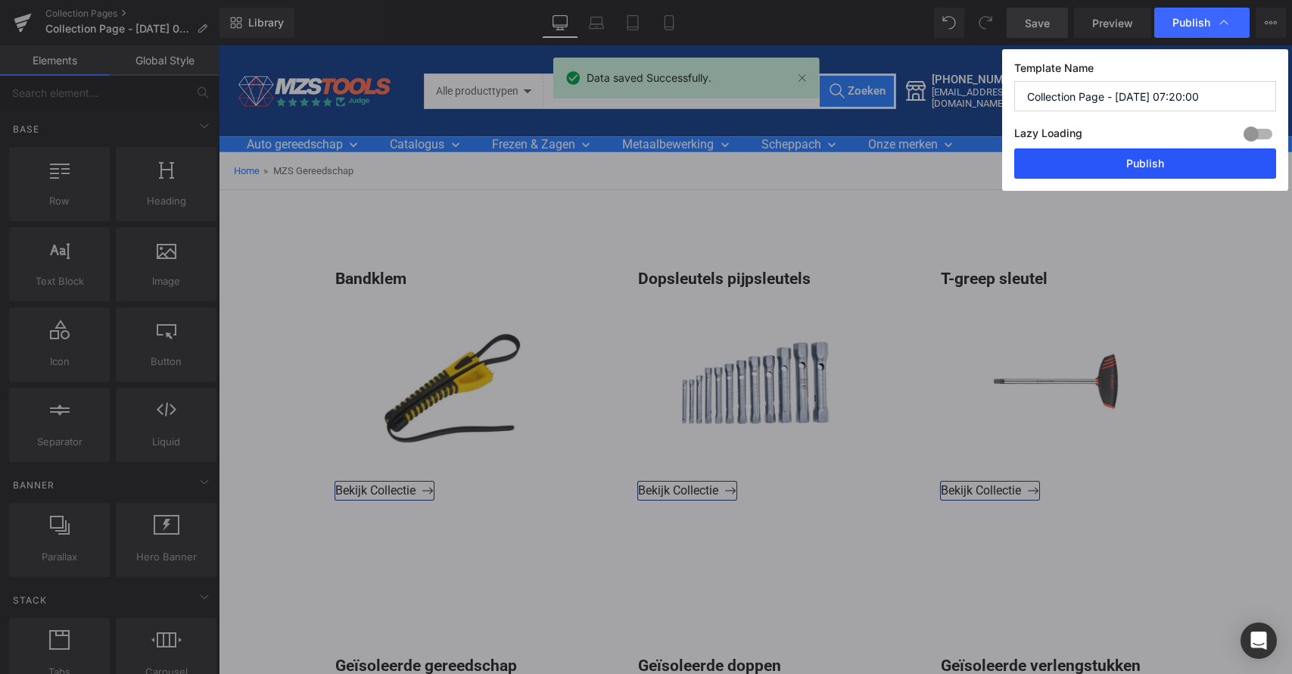
click at [1143, 160] on button "Publish" at bounding box center [1145, 163] width 262 height 30
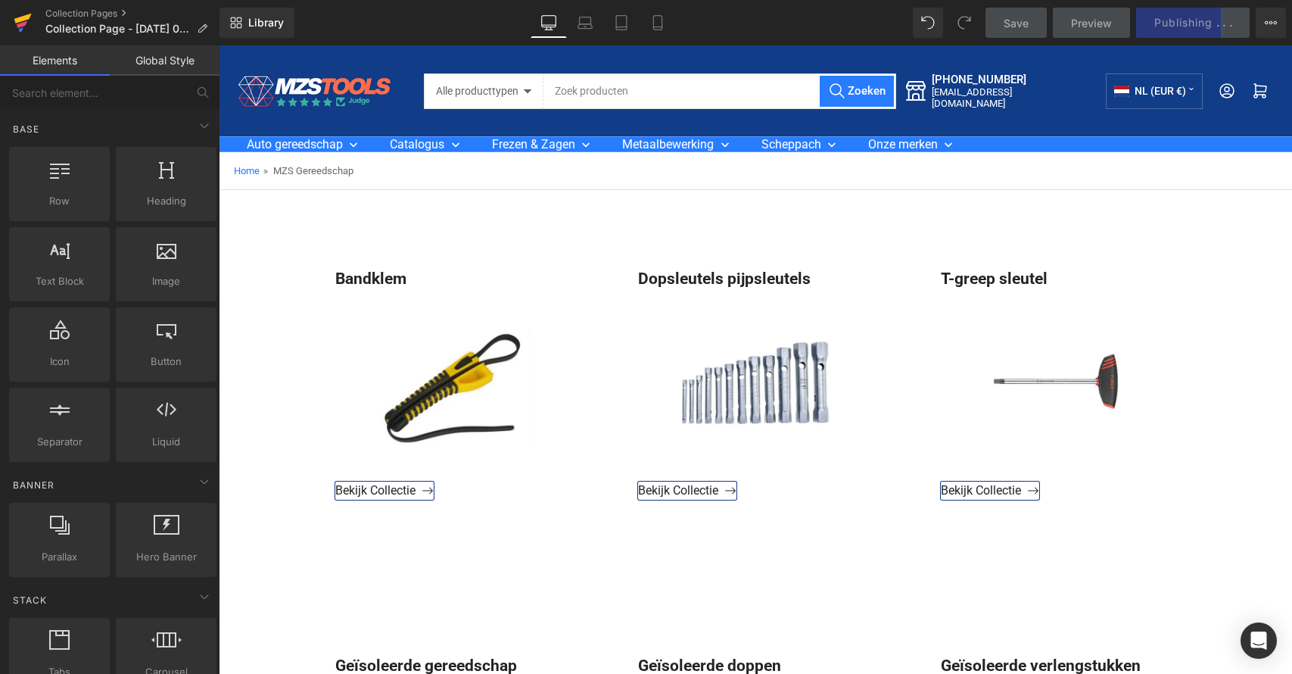
click at [22, 15] on icon at bounding box center [23, 23] width 18 height 38
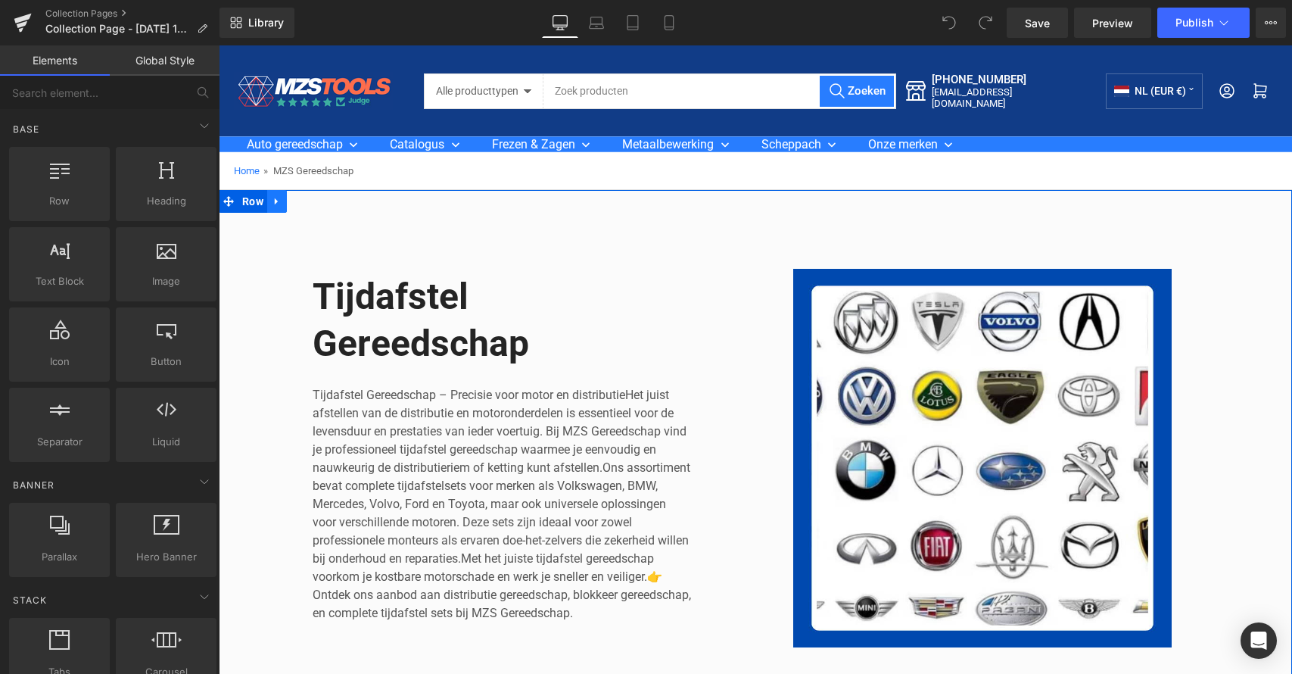
click at [272, 198] on icon at bounding box center [277, 201] width 11 height 11
click at [313, 200] on icon at bounding box center [316, 201] width 11 height 11
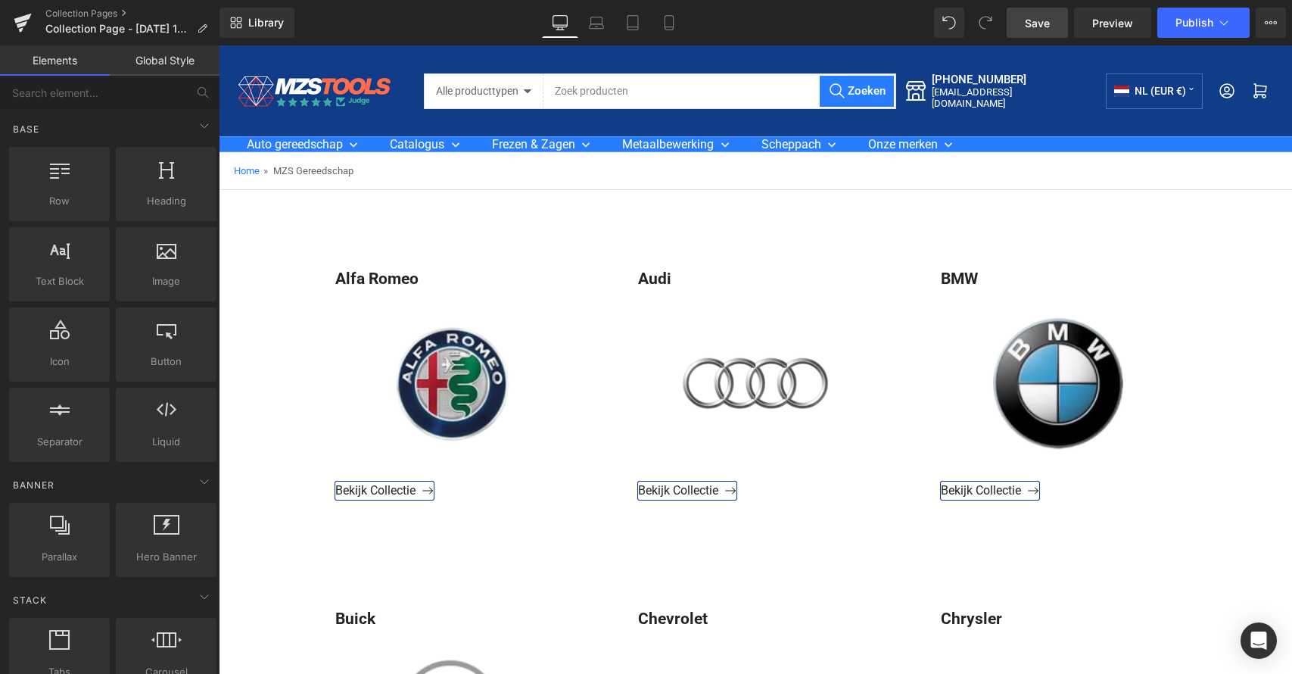
click at [1036, 24] on span "Save" at bounding box center [1037, 23] width 25 height 16
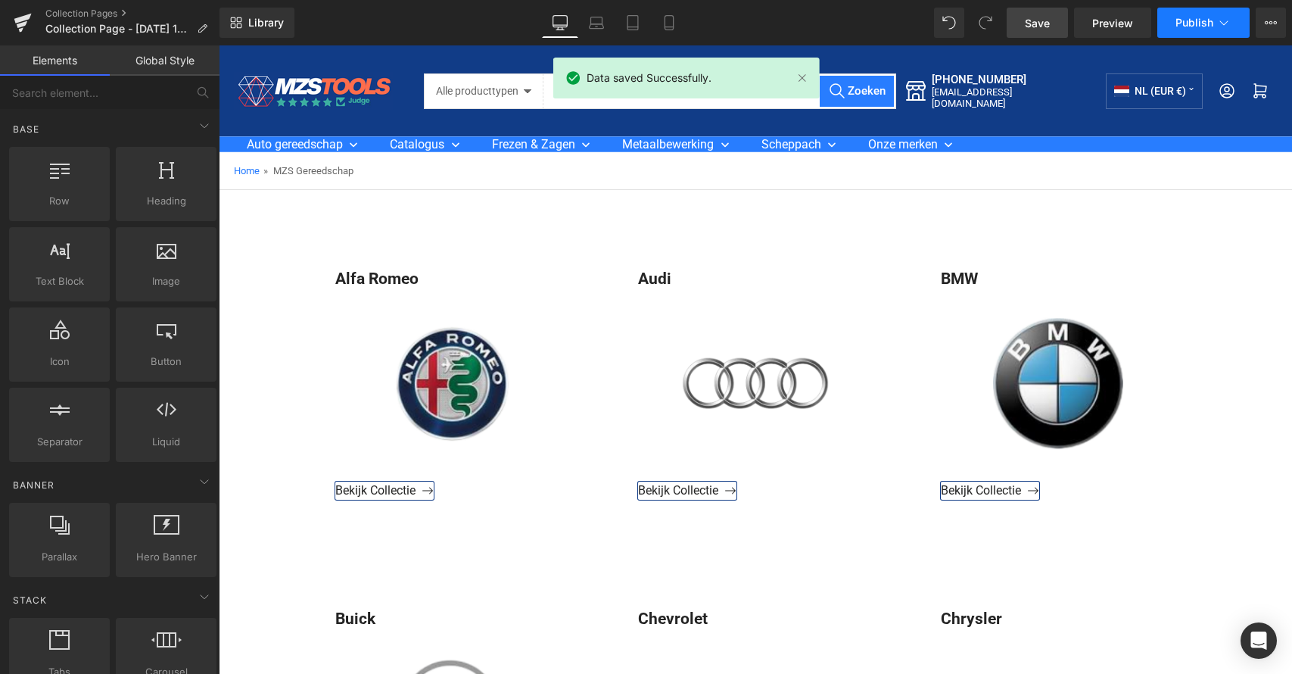
click at [1219, 21] on icon at bounding box center [1223, 22] width 15 height 15
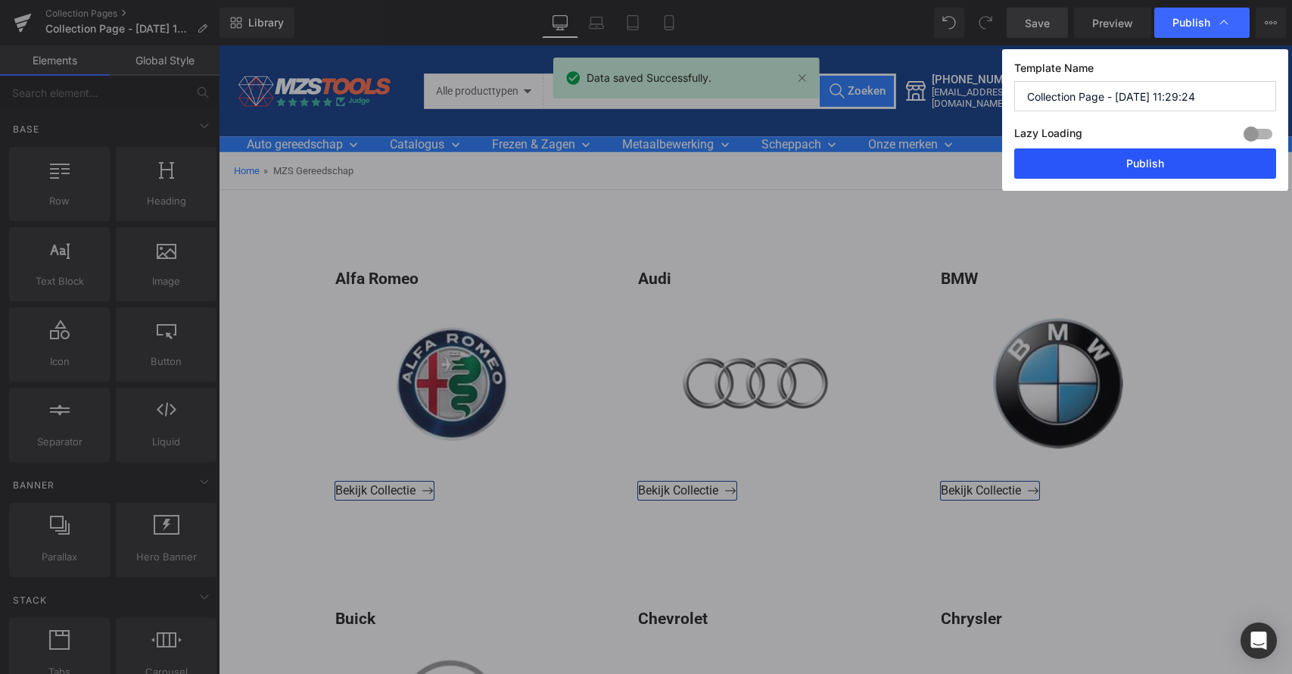
click at [1154, 166] on button "Publish" at bounding box center [1145, 163] width 262 height 30
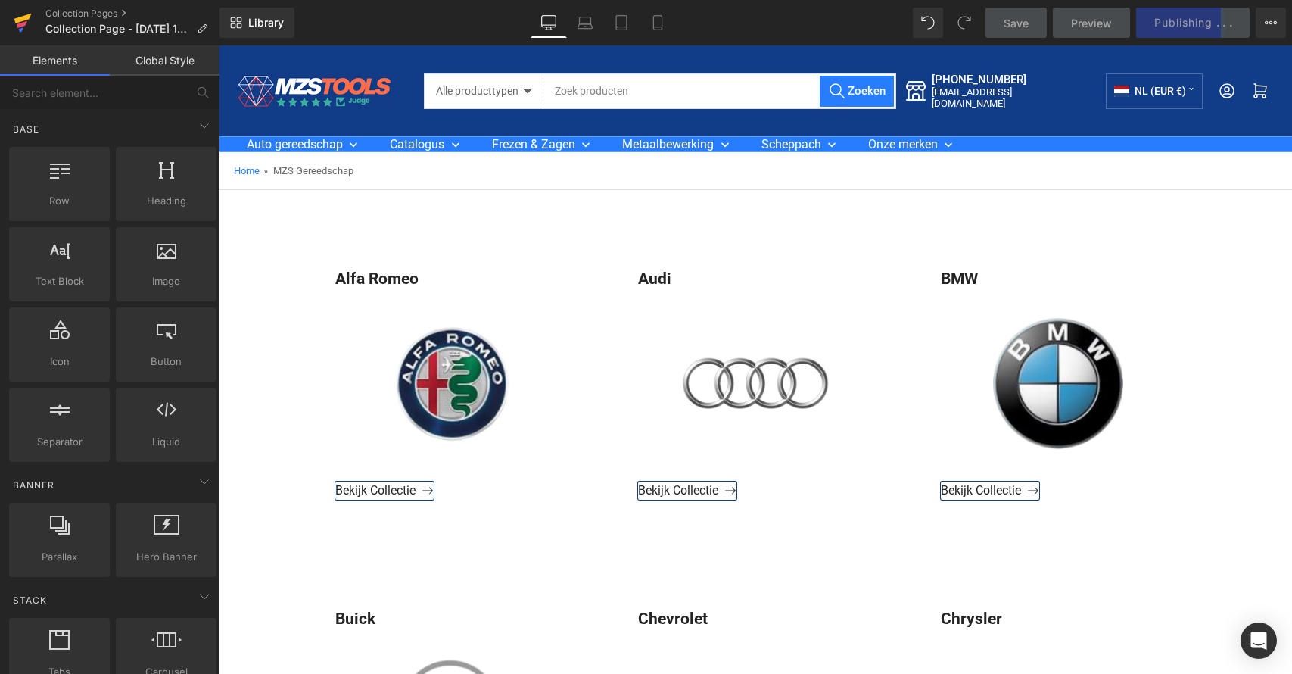
click at [16, 18] on icon at bounding box center [23, 23] width 18 height 38
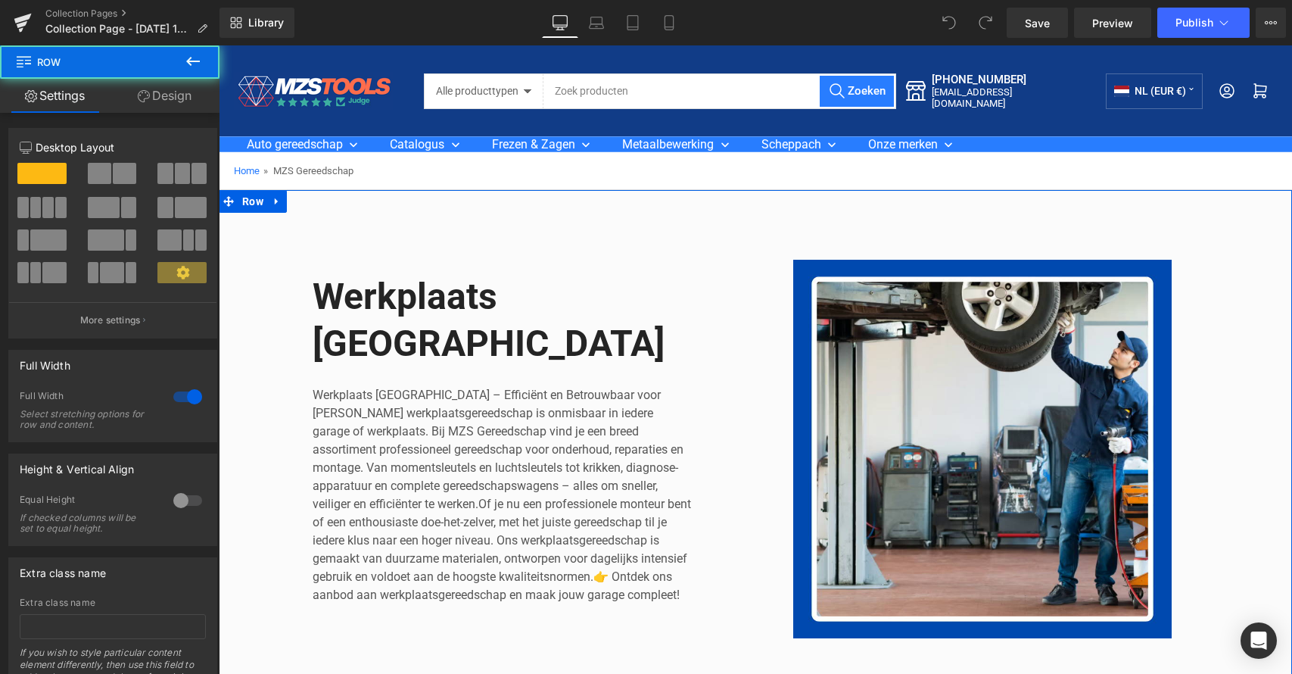
click at [321, 224] on div "50px" at bounding box center [755, 209] width 1073 height 38
click at [277, 204] on icon at bounding box center [277, 201] width 11 height 11
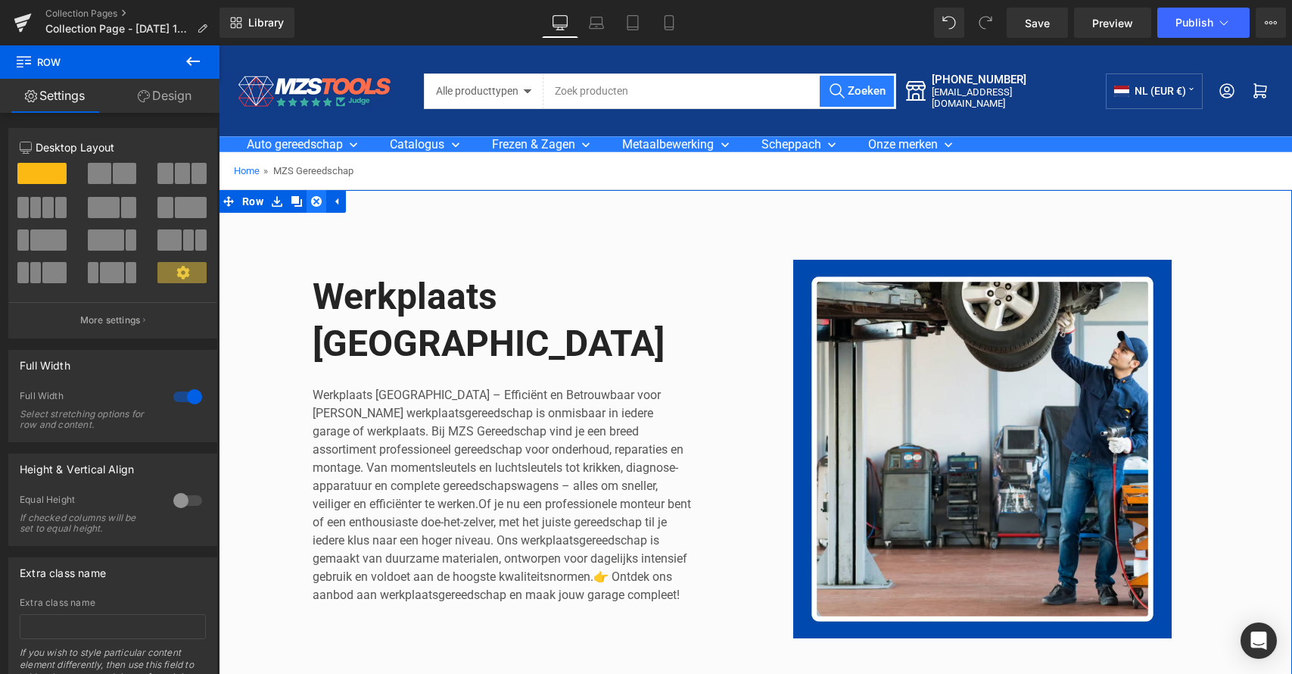
click at [316, 201] on link at bounding box center [317, 201] width 20 height 23
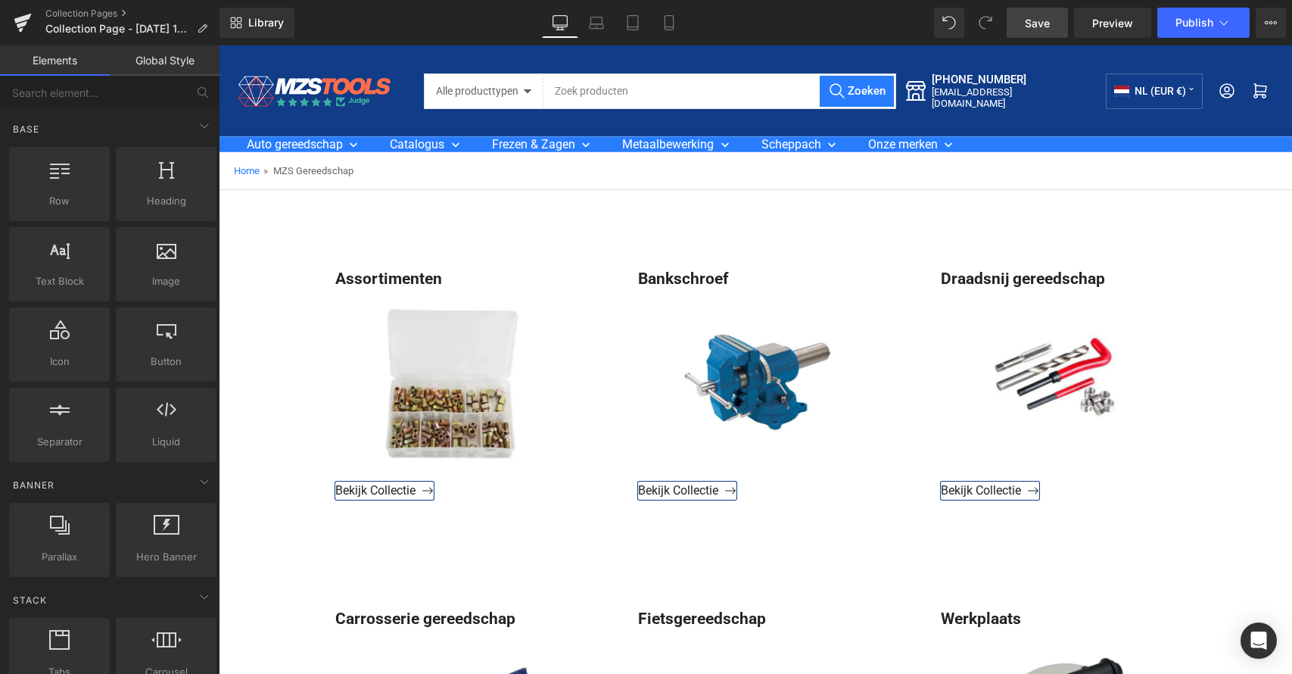
click at [1044, 17] on span "Save" at bounding box center [1037, 23] width 25 height 16
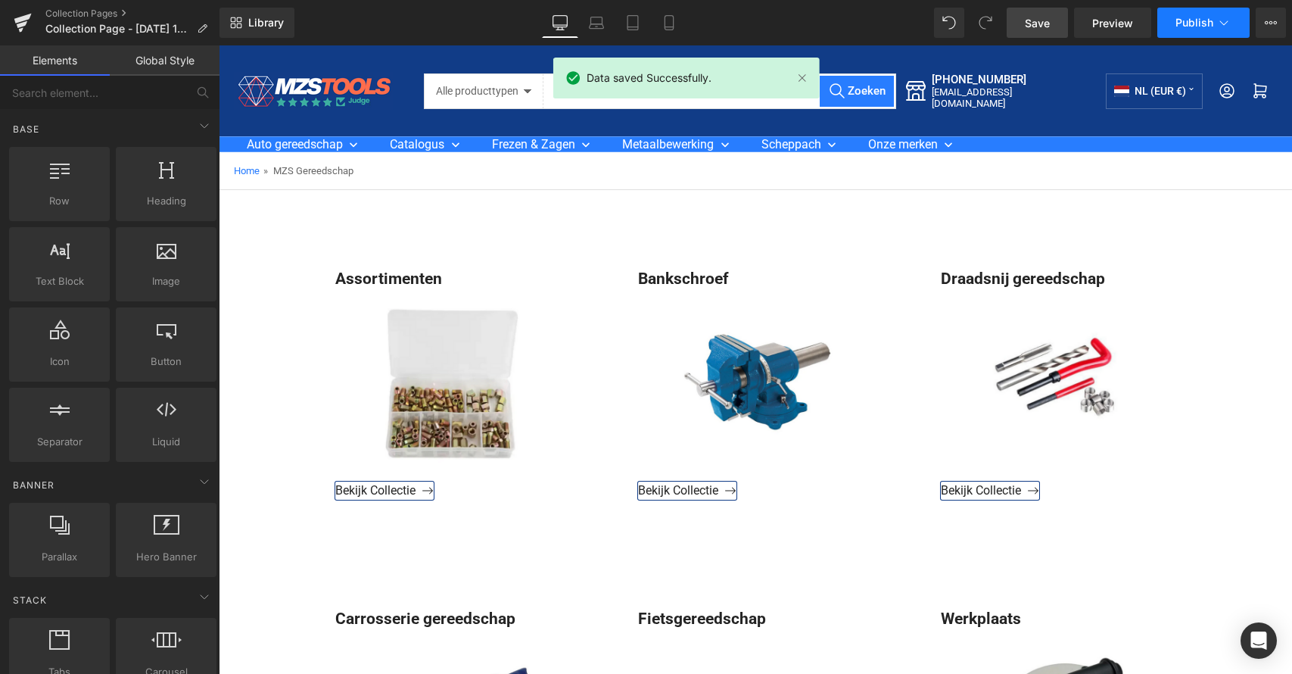
click at [1199, 22] on span "Publish" at bounding box center [1194, 23] width 38 height 12
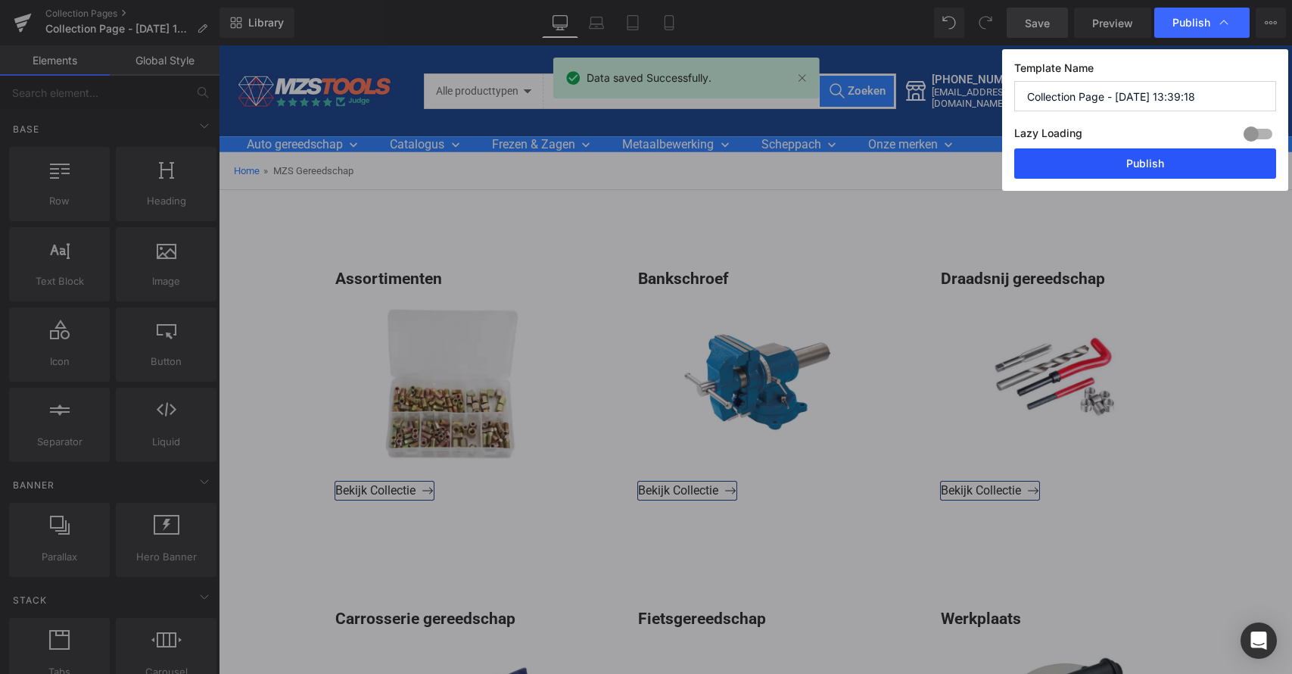
click at [1144, 166] on button "Publish" at bounding box center [1145, 163] width 262 height 30
